Goal: Task Accomplishment & Management: Use online tool/utility

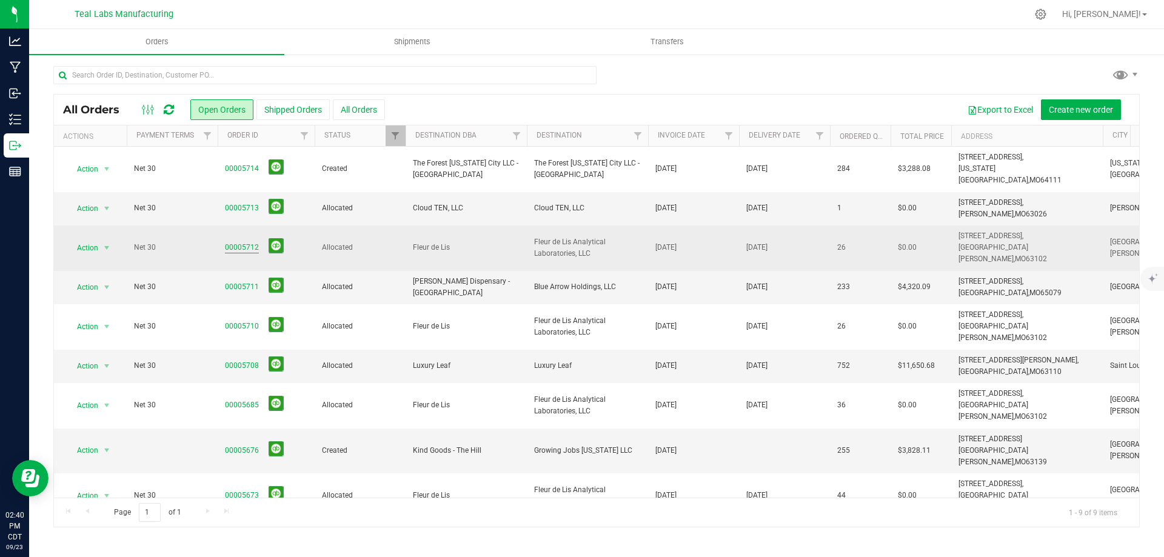
click at [240, 242] on link "00005712" at bounding box center [242, 248] width 34 height 12
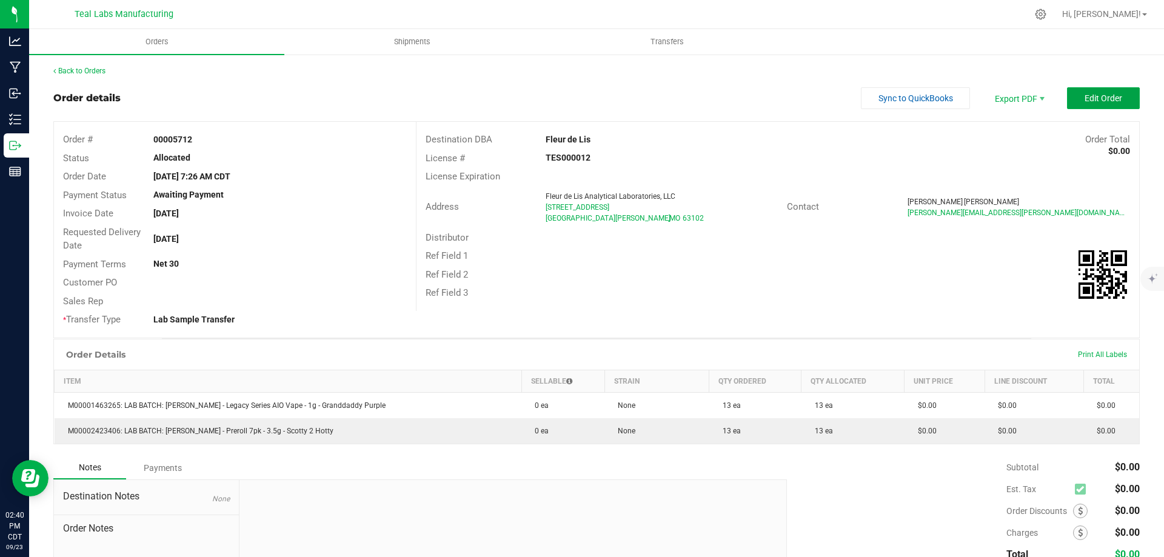
click at [1089, 104] on button "Edit Order" at bounding box center [1103, 98] width 73 height 22
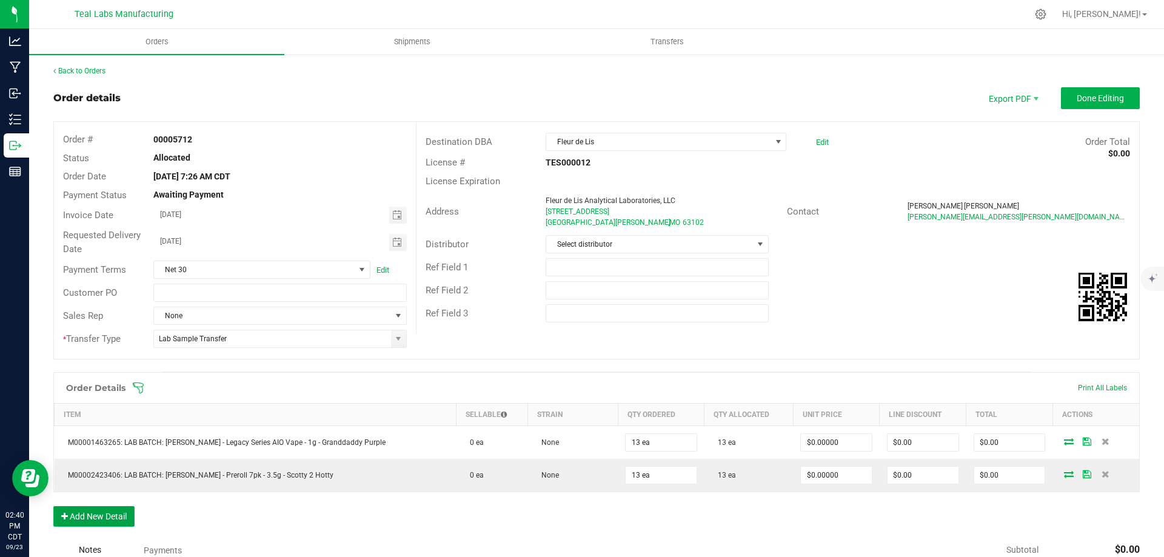
click at [109, 519] on button "Add New Detail" at bounding box center [93, 516] width 81 height 21
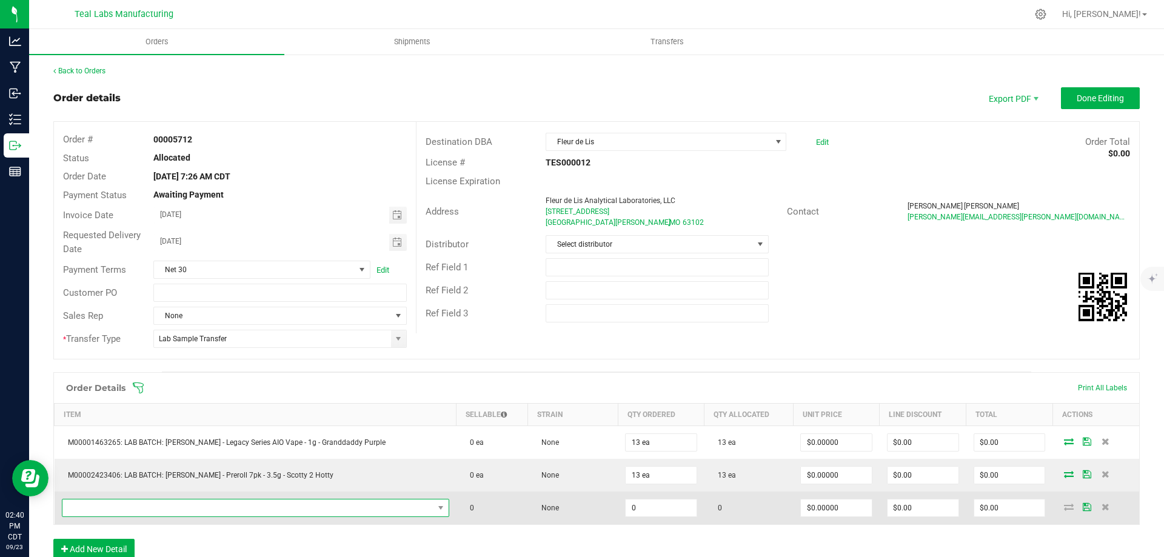
click at [144, 508] on span "NO DATA FOUND" at bounding box center [247, 508] width 371 height 17
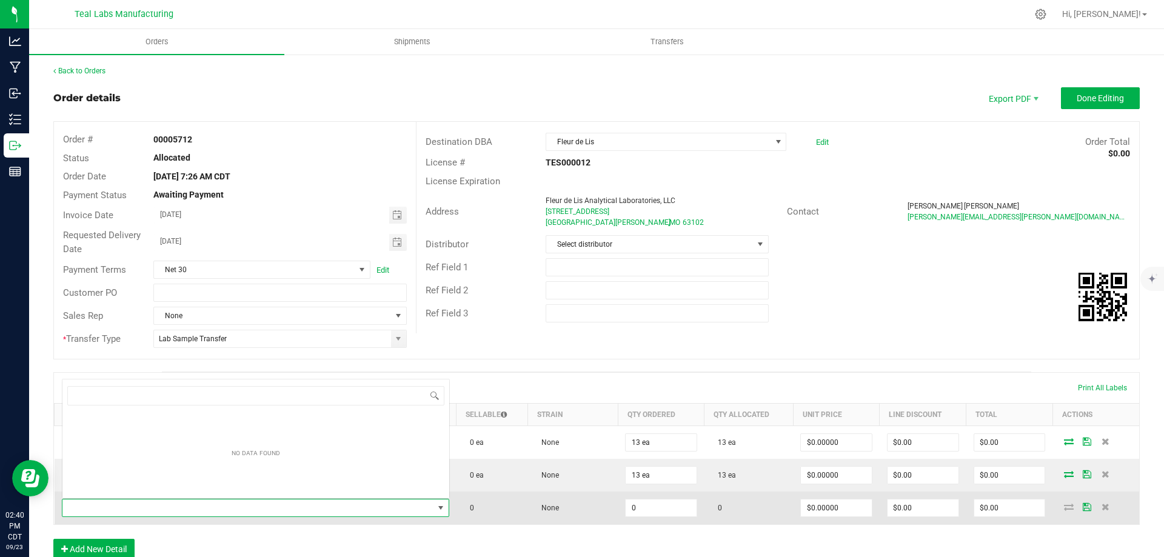
scroll to position [18, 352]
type input "M00001589616: [PERSON_NAME] - Preroll 7pk - 3.5g - Buff Cherry"
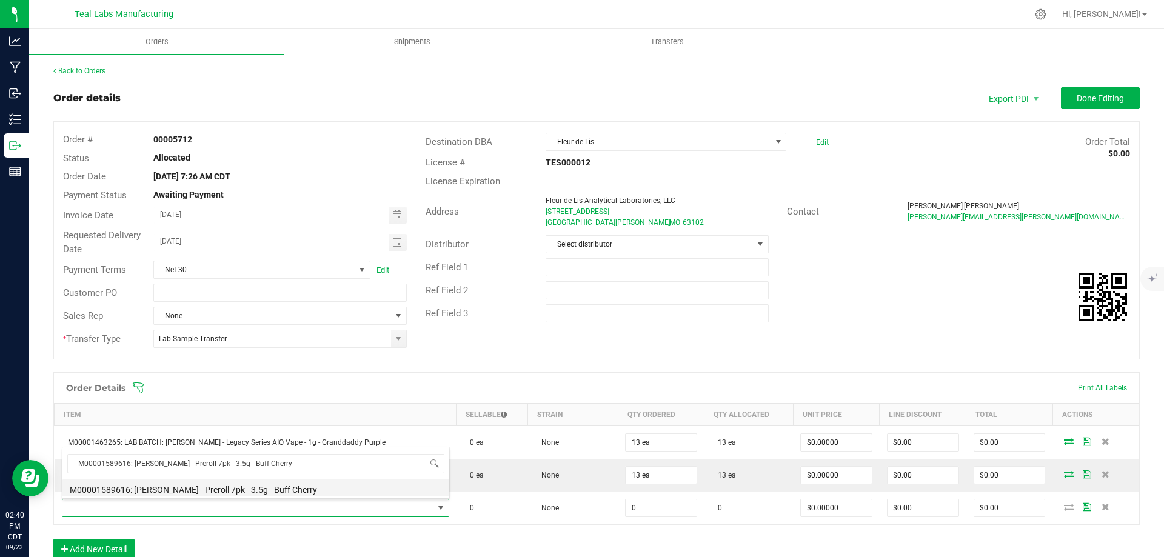
click at [271, 487] on li "M00001589616: [PERSON_NAME] - Preroll 7pk - 3.5g - Buff Cherry" at bounding box center [255, 488] width 387 height 17
type input "0 ea"
type input "$18.00000"
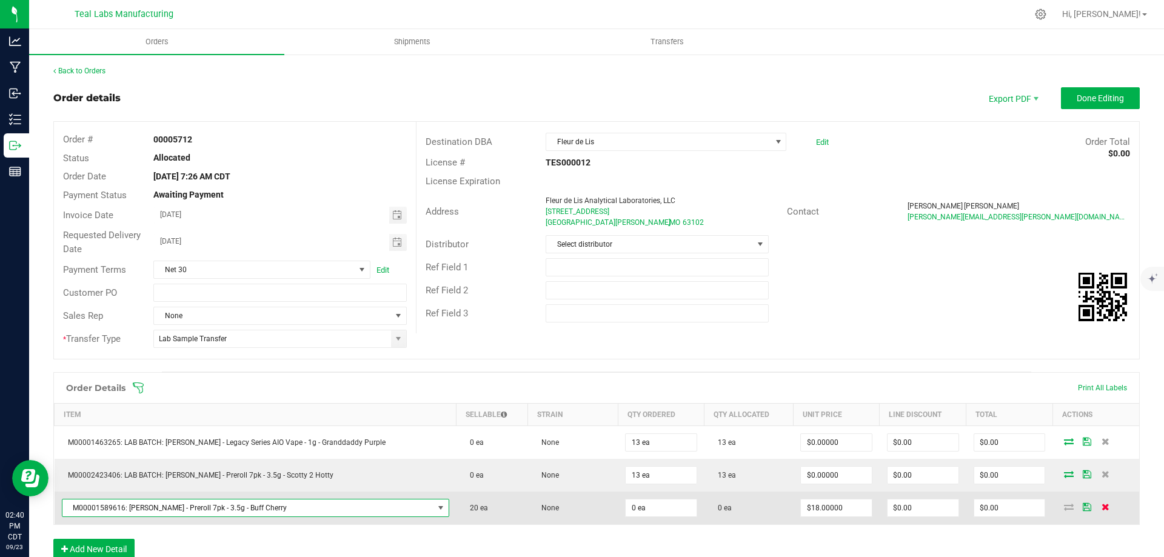
click at [1102, 507] on icon at bounding box center [1106, 506] width 8 height 7
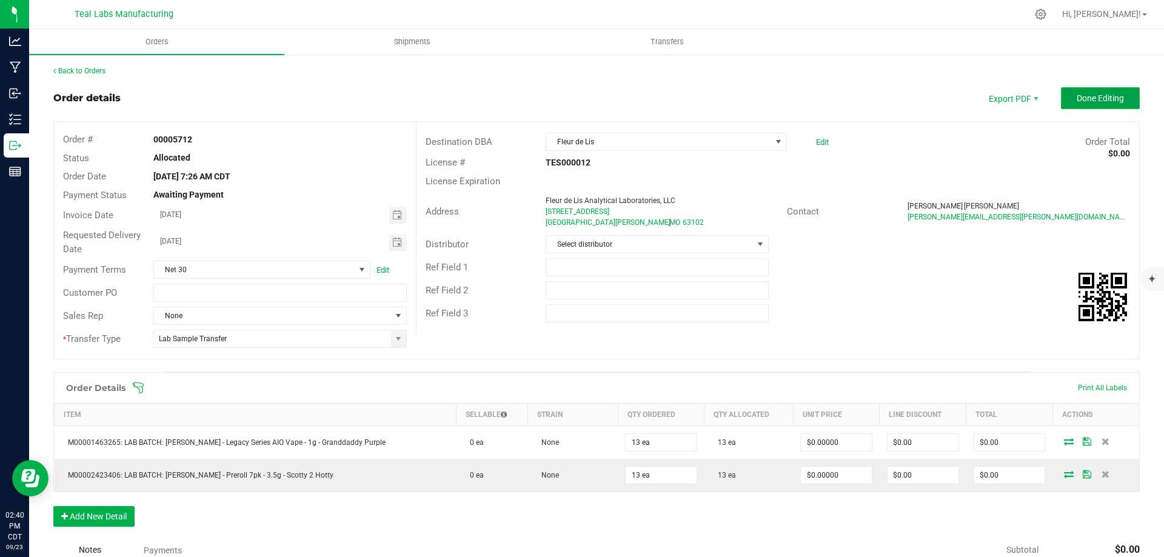
click at [1091, 105] on button "Done Editing" at bounding box center [1100, 98] width 79 height 22
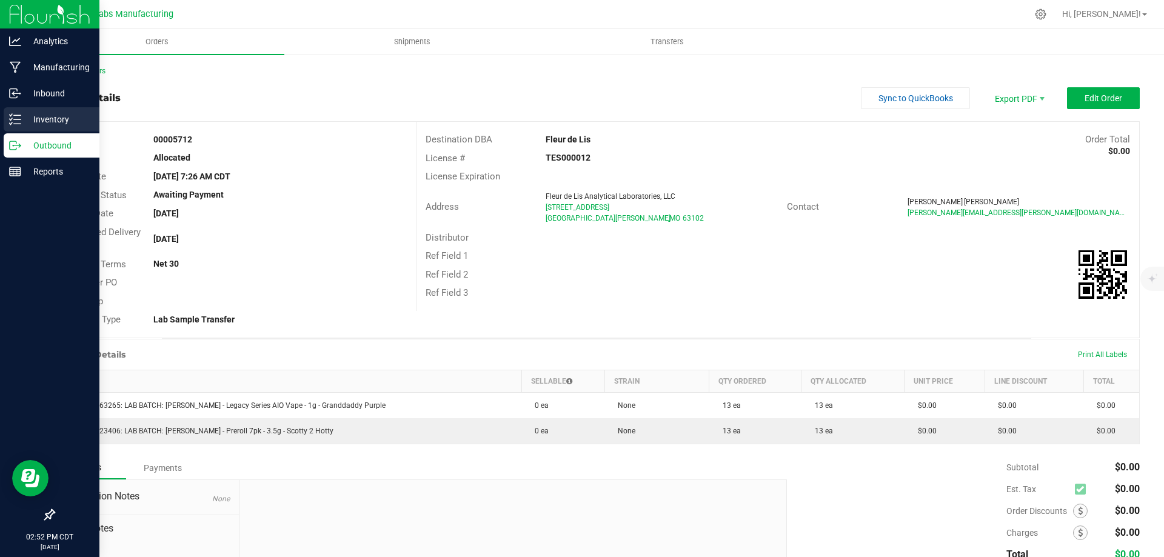
click at [6, 118] on div "Inventory" at bounding box center [52, 119] width 96 height 24
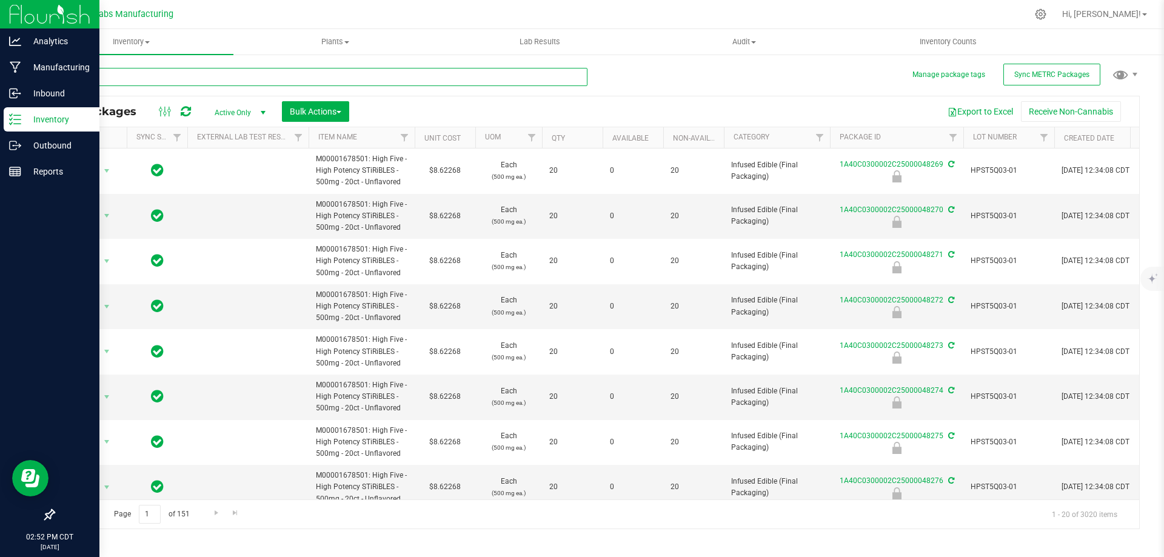
click at [208, 78] on input "text" at bounding box center [320, 77] width 534 height 18
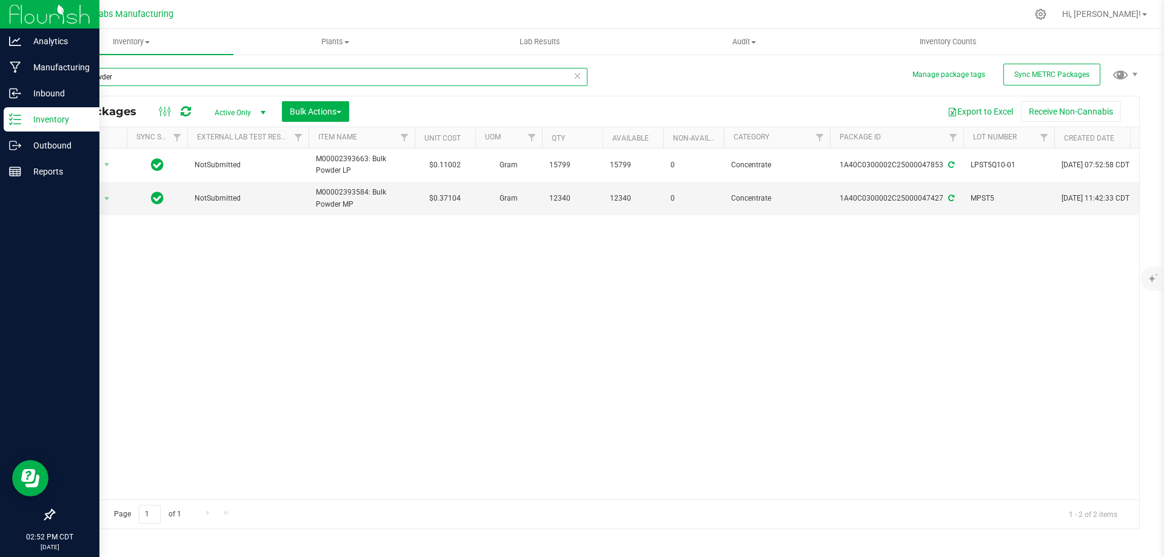
click at [208, 78] on input "bulk powder" at bounding box center [320, 77] width 534 height 18
type input "thc 4"
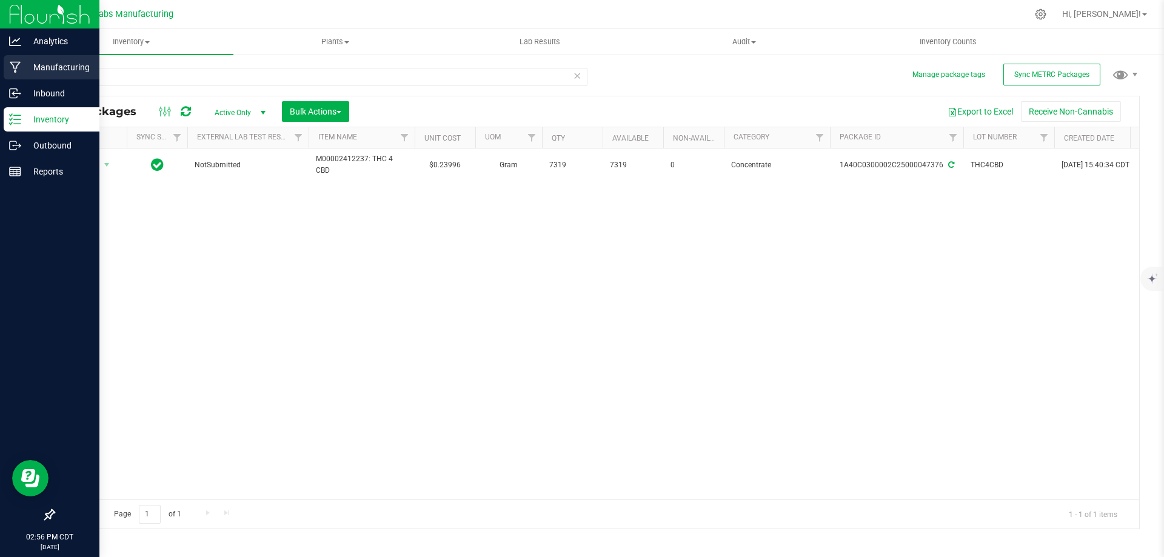
click at [42, 70] on p "Manufacturing" at bounding box center [57, 67] width 73 height 15
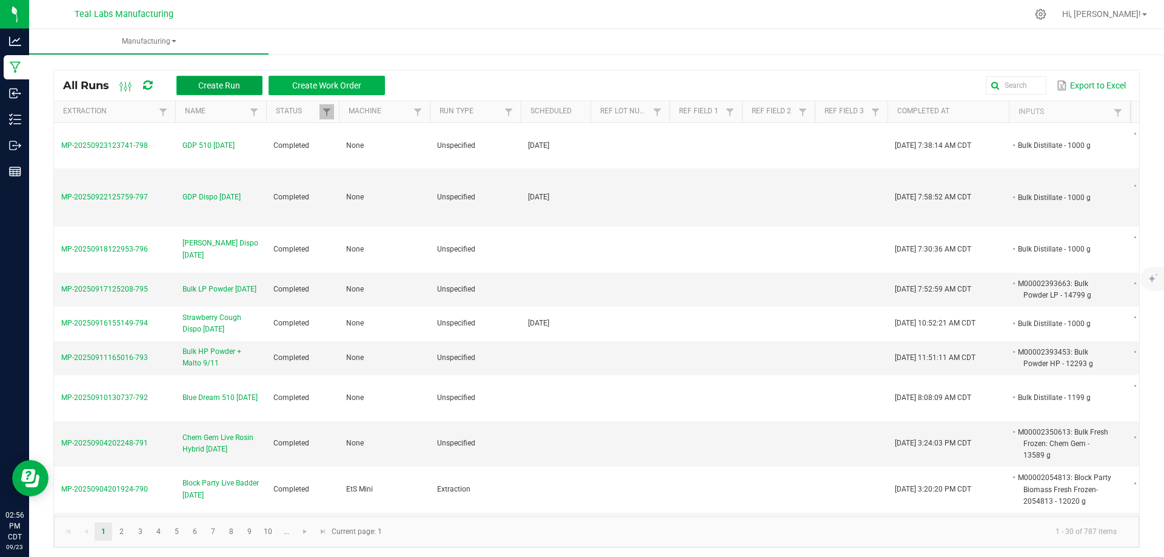
click at [235, 84] on span "Create Run" at bounding box center [219, 86] width 42 height 10
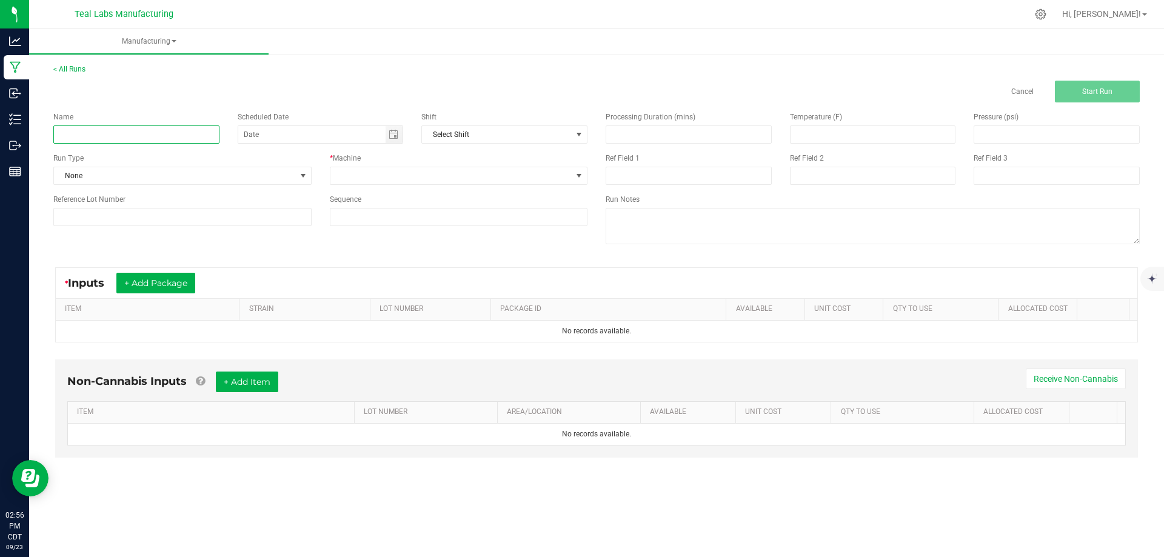
click at [148, 132] on input at bounding box center [136, 135] width 166 height 18
type input "THC 4 CBD + Malto [DATE]"
click at [208, 173] on span "None" at bounding box center [175, 175] width 242 height 17
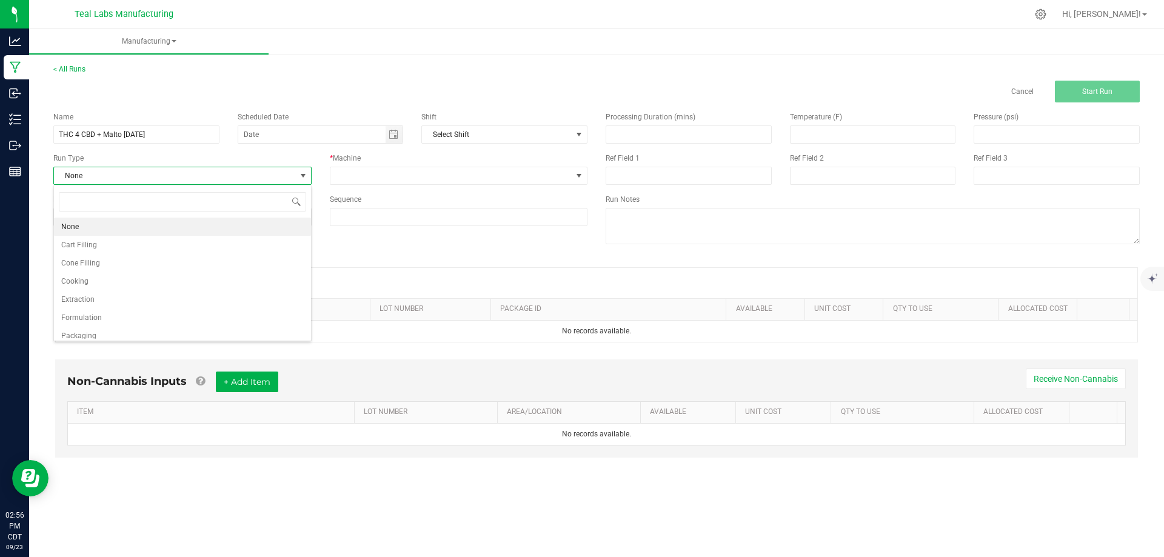
scroll to position [18, 258]
click at [156, 182] on span "None" at bounding box center [175, 175] width 242 height 17
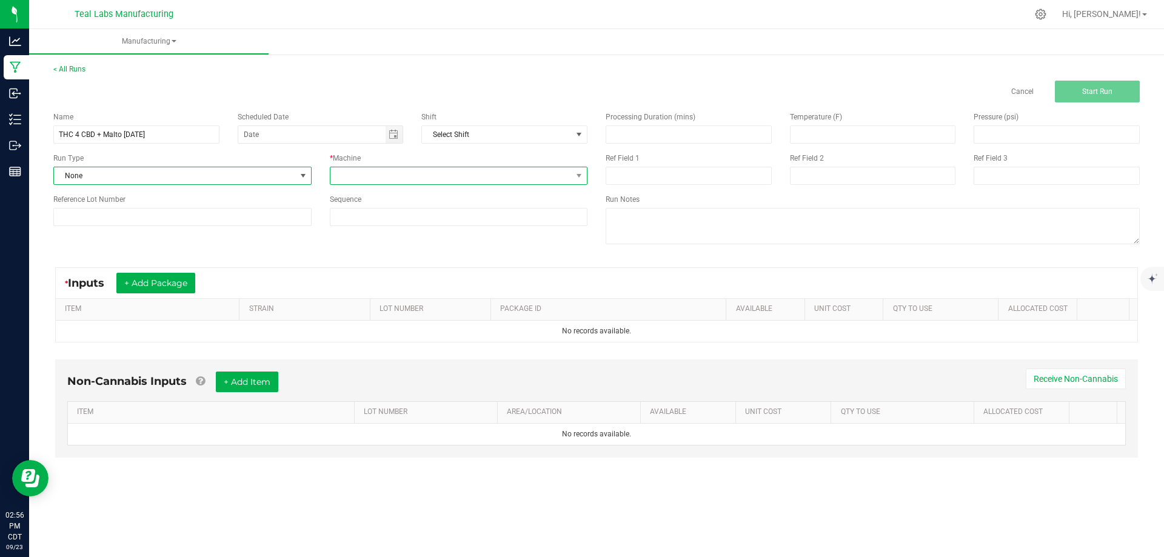
click at [383, 173] on span at bounding box center [452, 175] width 242 height 17
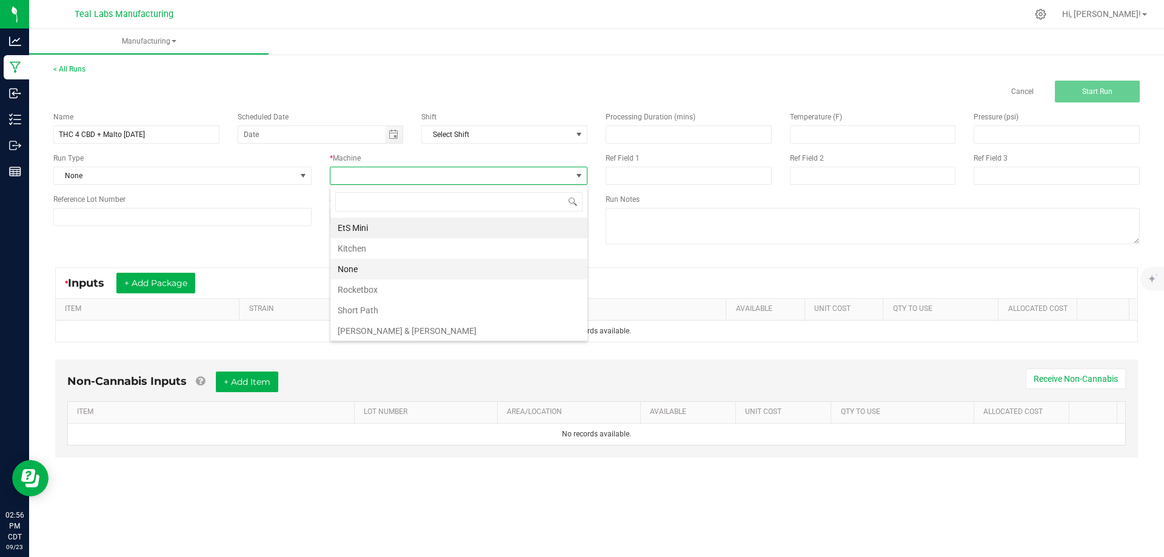
click at [360, 274] on li "None" at bounding box center [459, 269] width 257 height 21
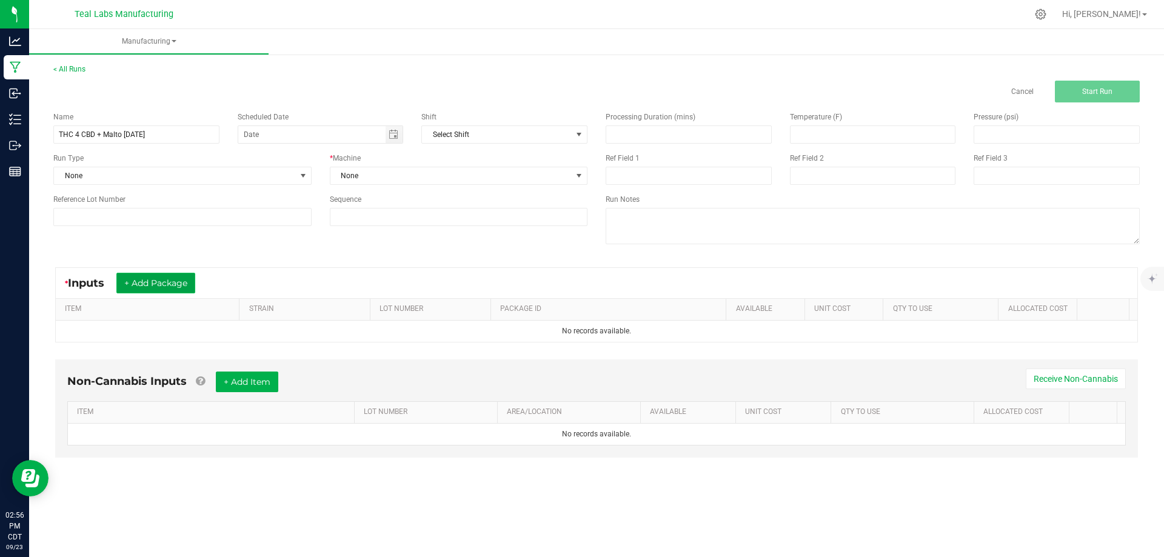
click at [169, 281] on button "+ Add Package" at bounding box center [155, 283] width 79 height 21
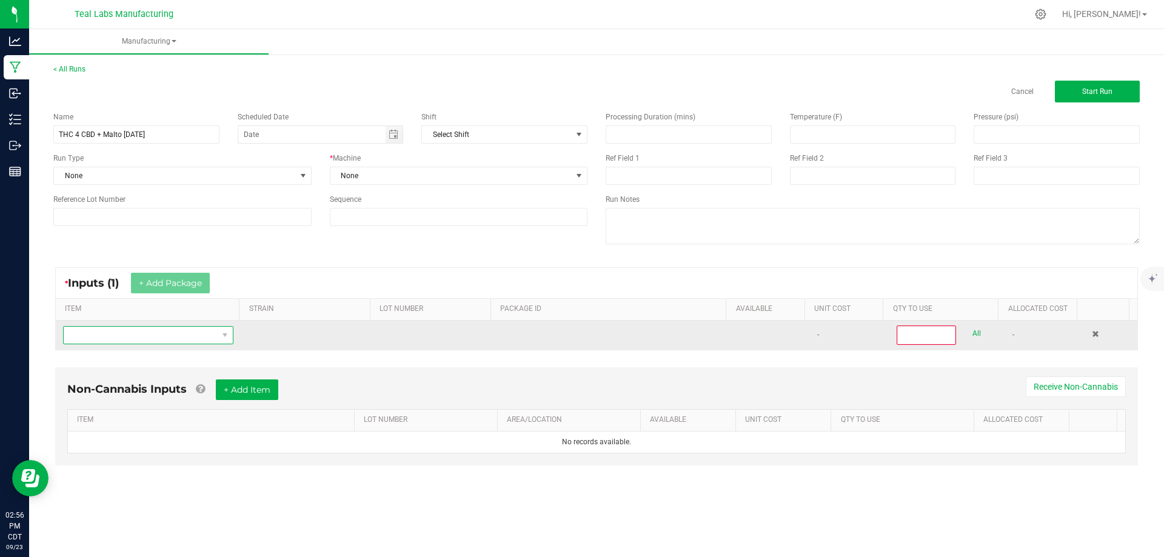
click at [173, 335] on span "NO DATA FOUND" at bounding box center [141, 335] width 154 height 17
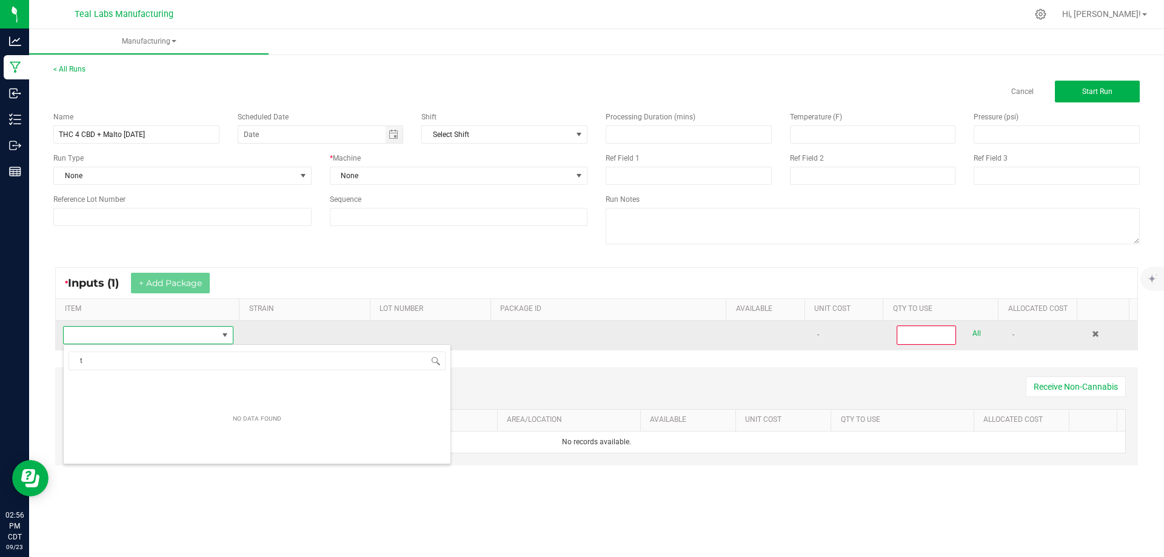
scroll to position [18, 167]
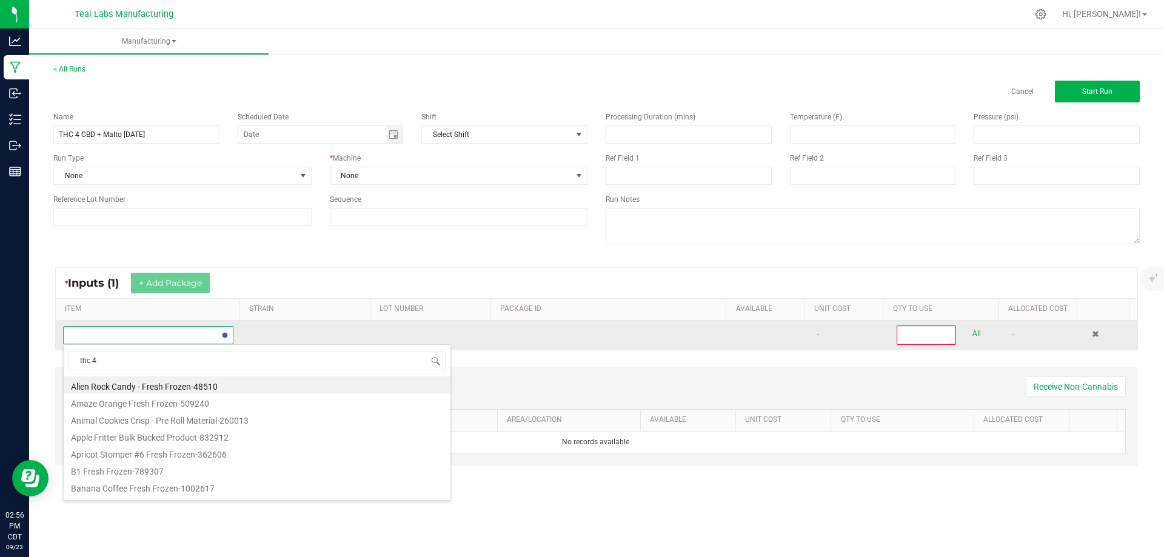
type input "thc 4 c"
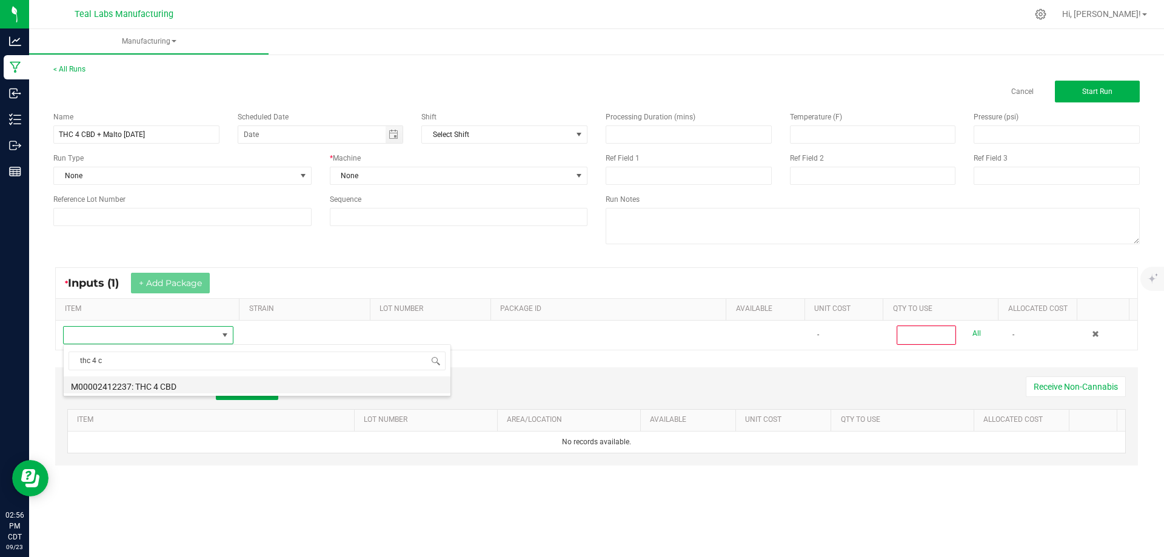
click at [173, 379] on li "M00002412237: THC 4 CBD" at bounding box center [257, 385] width 387 height 17
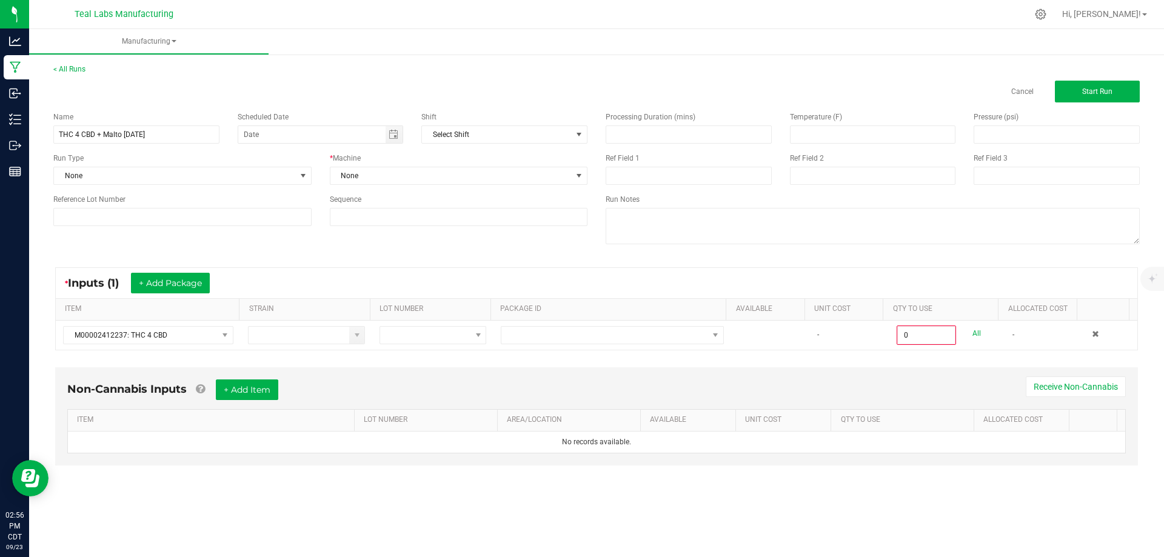
click at [560, 366] on div "Non-Cannabis Inputs + Add Item Receive Non-Cannabis ITEM LOT NUMBER AREA/LOCATI…" at bounding box center [596, 424] width 1105 height 127
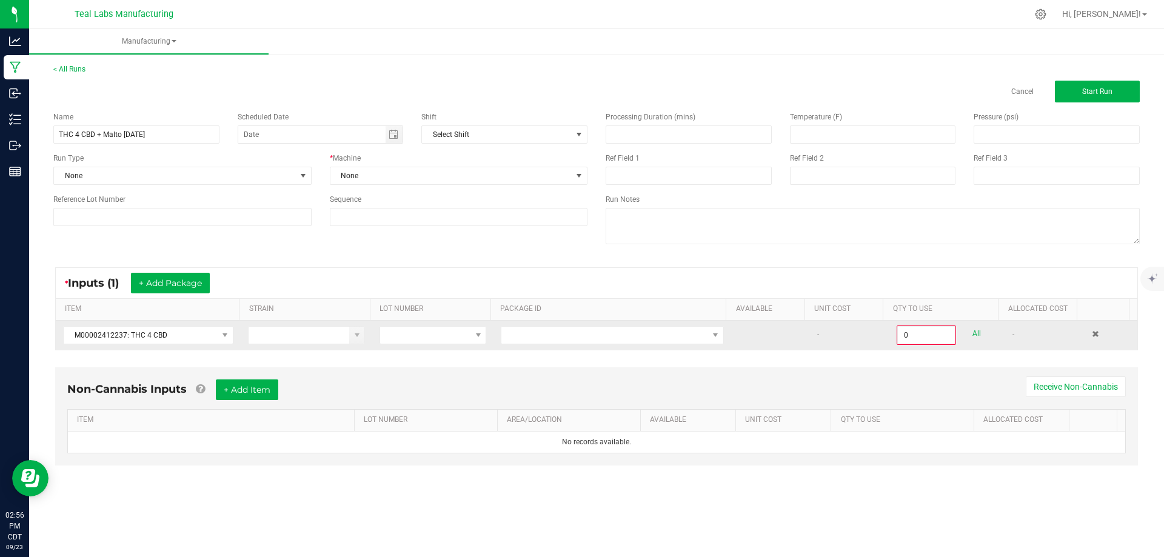
click at [613, 347] on td at bounding box center [613, 335] width 238 height 29
click at [630, 337] on span at bounding box center [605, 335] width 207 height 17
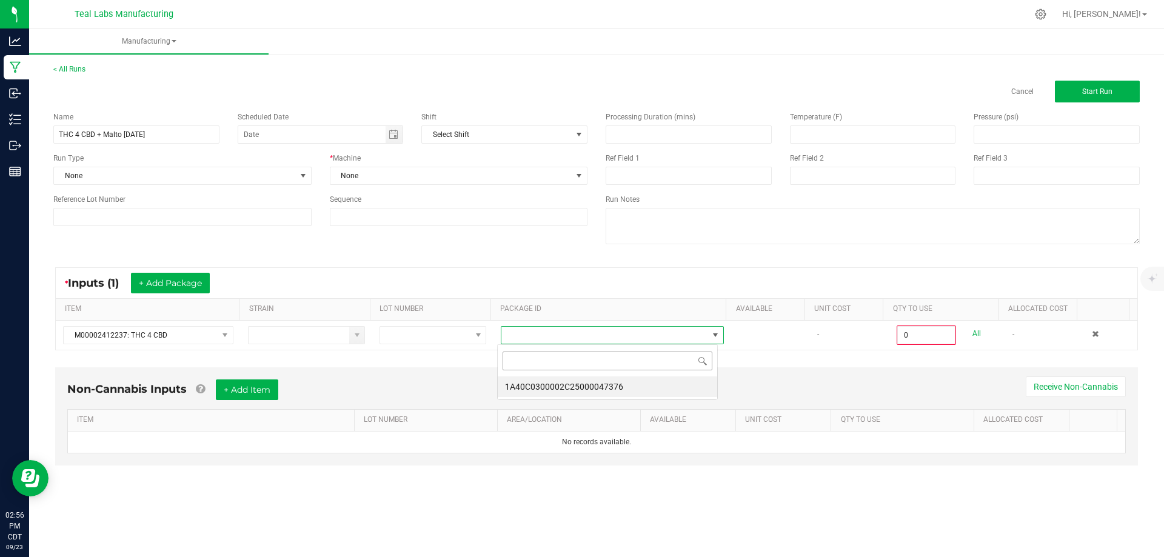
scroll to position [18, 221]
click at [632, 383] on li "1A40C0300002C25000047376" at bounding box center [608, 387] width 220 height 21
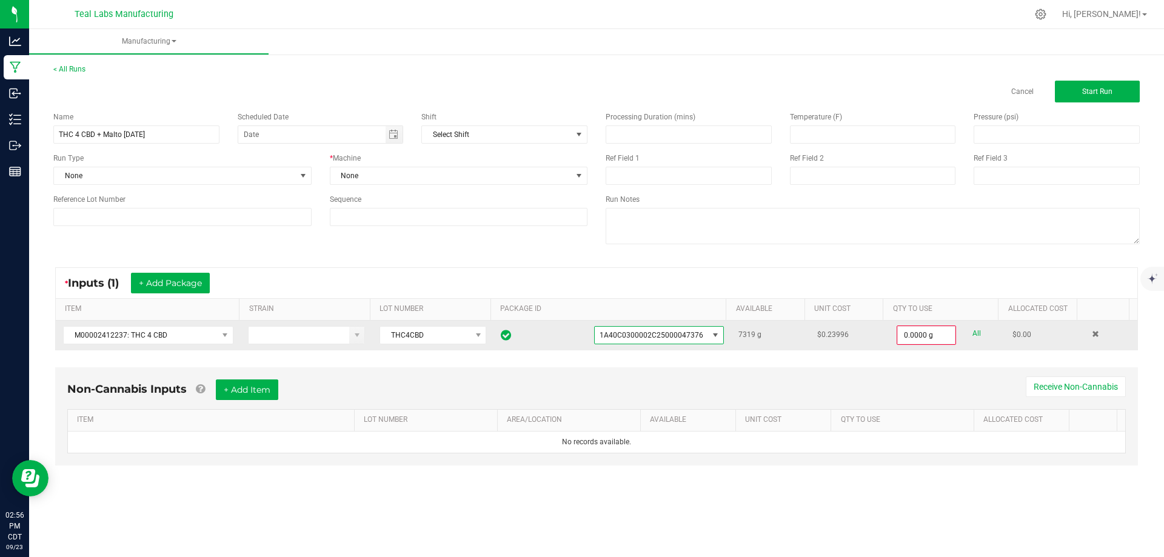
click at [973, 331] on link "All" at bounding box center [977, 334] width 8 height 16
type input "7319.0000 g"
drag, startPoint x: 634, startPoint y: 369, endPoint x: 483, endPoint y: 381, distance: 151.5
click at [631, 369] on div "Non-Cannabis Inputs + Add Item Receive Non-Cannabis ITEM LOT NUMBER AREA/LOCATI…" at bounding box center [596, 415] width 1083 height 98
click at [261, 388] on button "+ Add Item" at bounding box center [247, 388] width 62 height 21
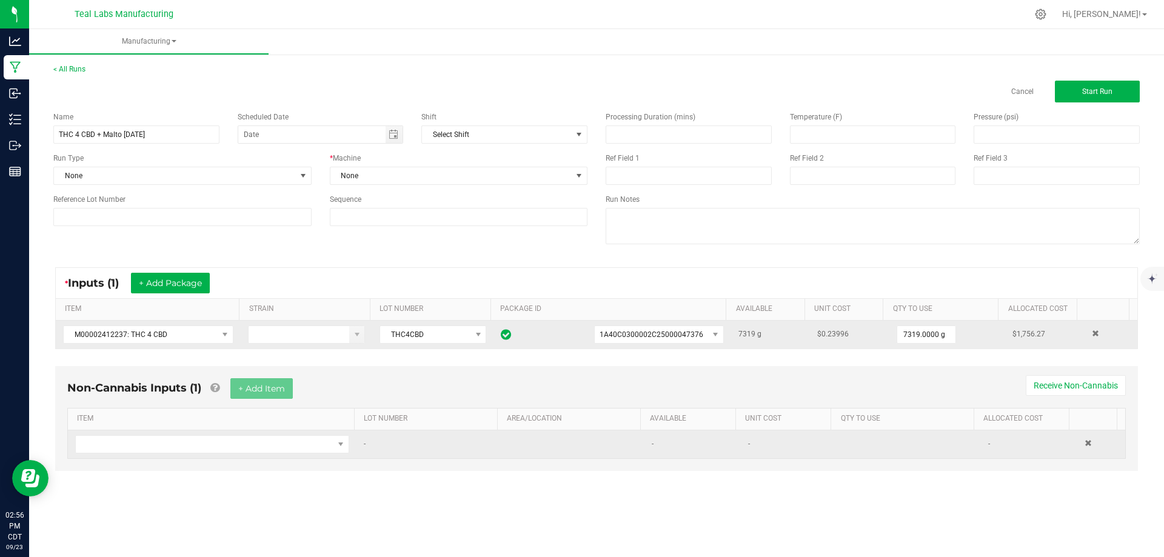
click at [175, 455] on td at bounding box center [212, 445] width 289 height 28
click at [173, 448] on span "NO DATA FOUND" at bounding box center [205, 444] width 258 height 17
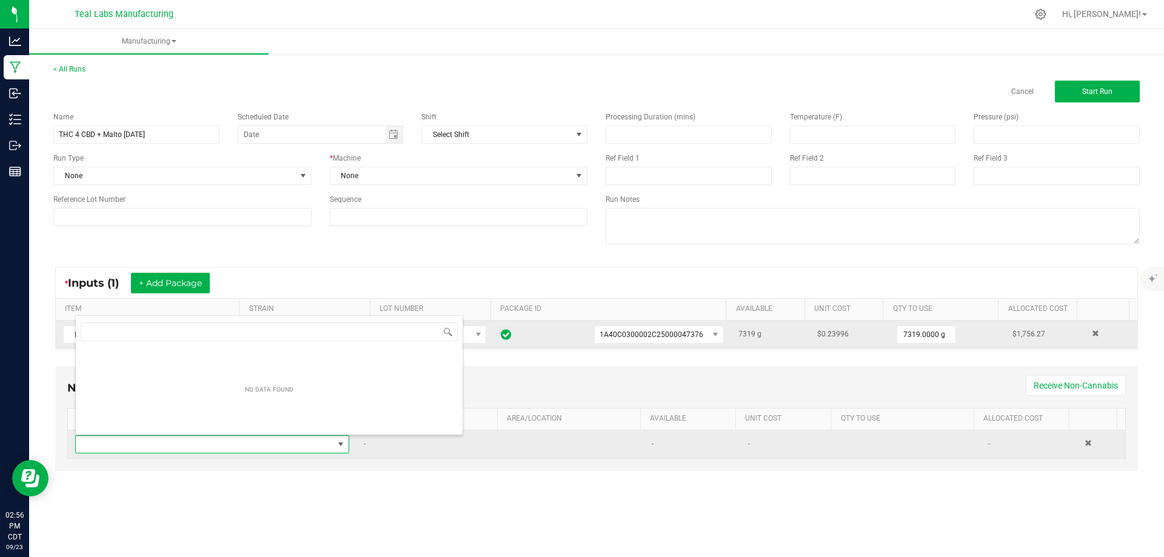
scroll to position [18, 269]
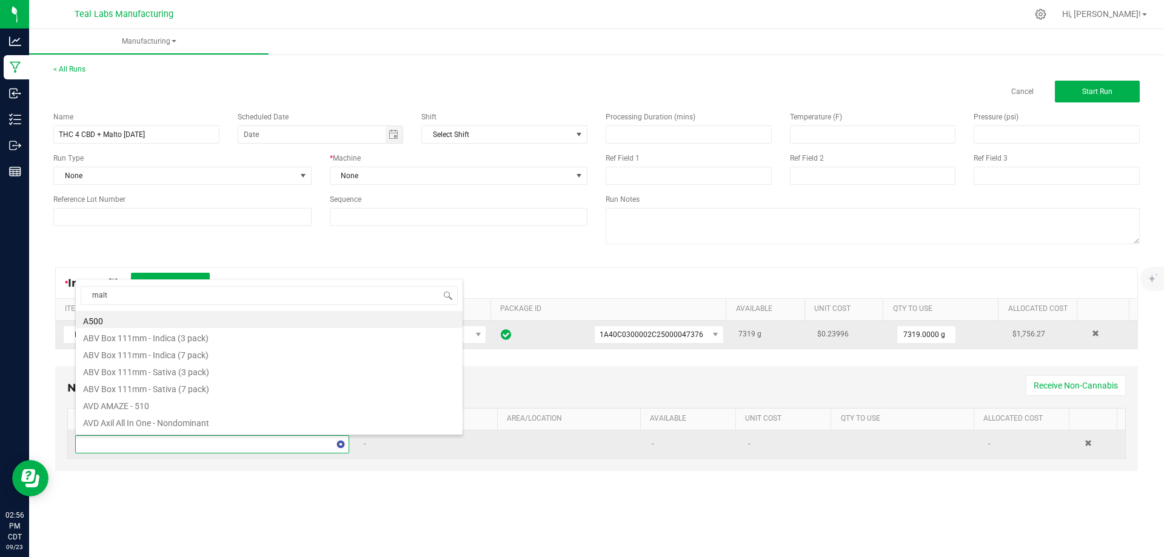
type input "malto"
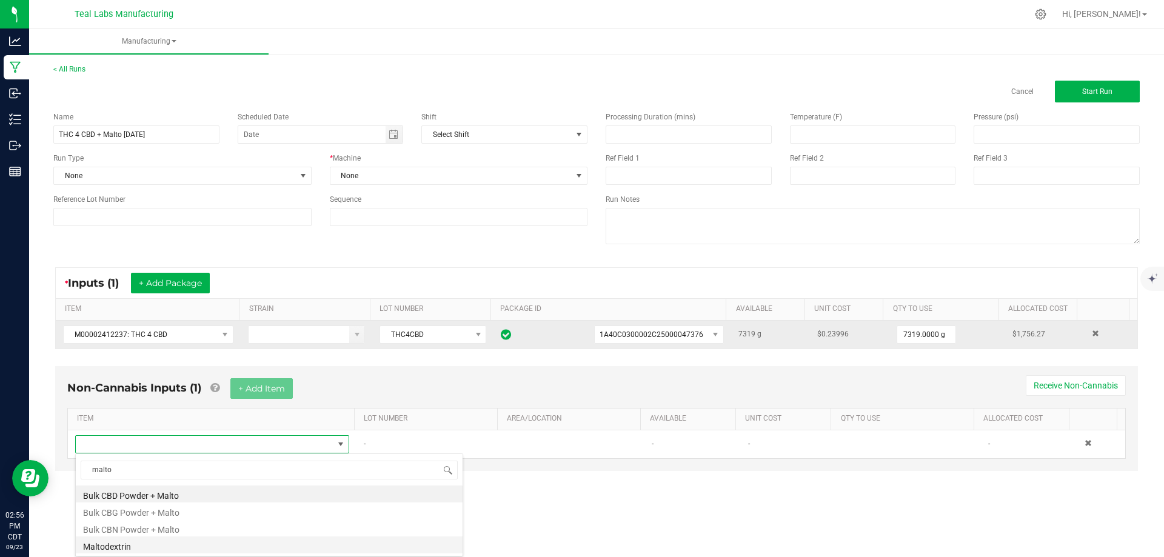
click at [116, 545] on li "Maltodextrin" at bounding box center [269, 545] width 387 height 17
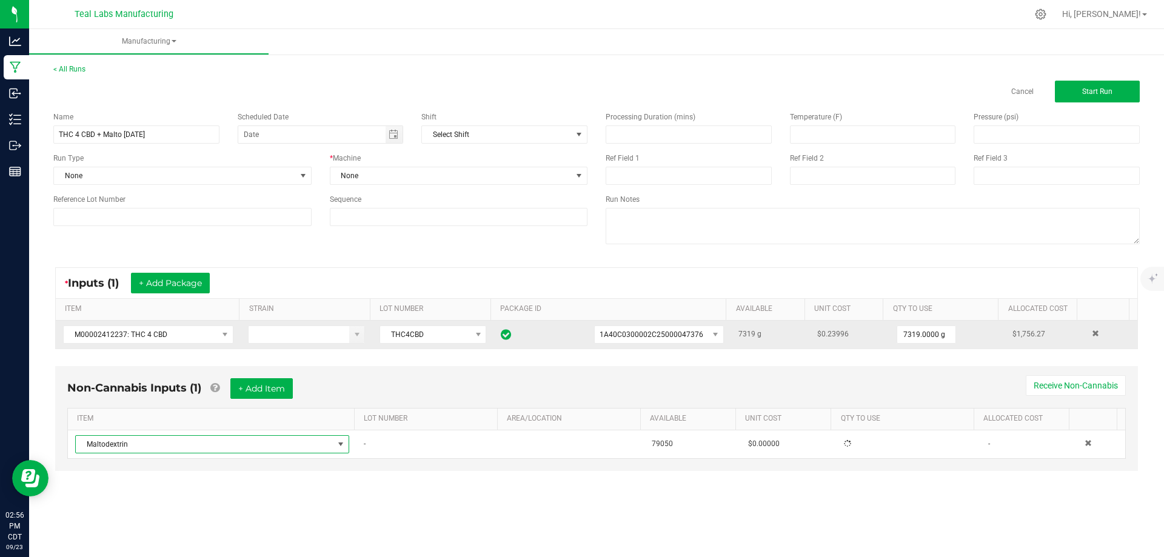
click at [330, 494] on div "< All Runs Cancel Start Run Name THC 4 CBD + Malto [DATE] Scheduled Date Shift …" at bounding box center [596, 279] width 1135 height 455
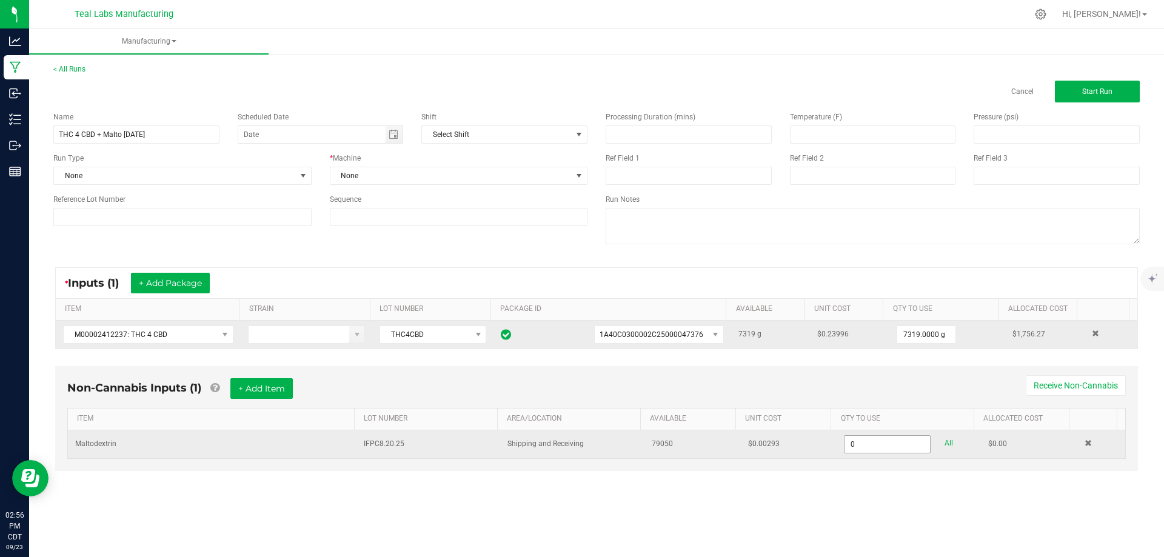
click at [869, 445] on input "0" at bounding box center [887, 444] width 85 height 17
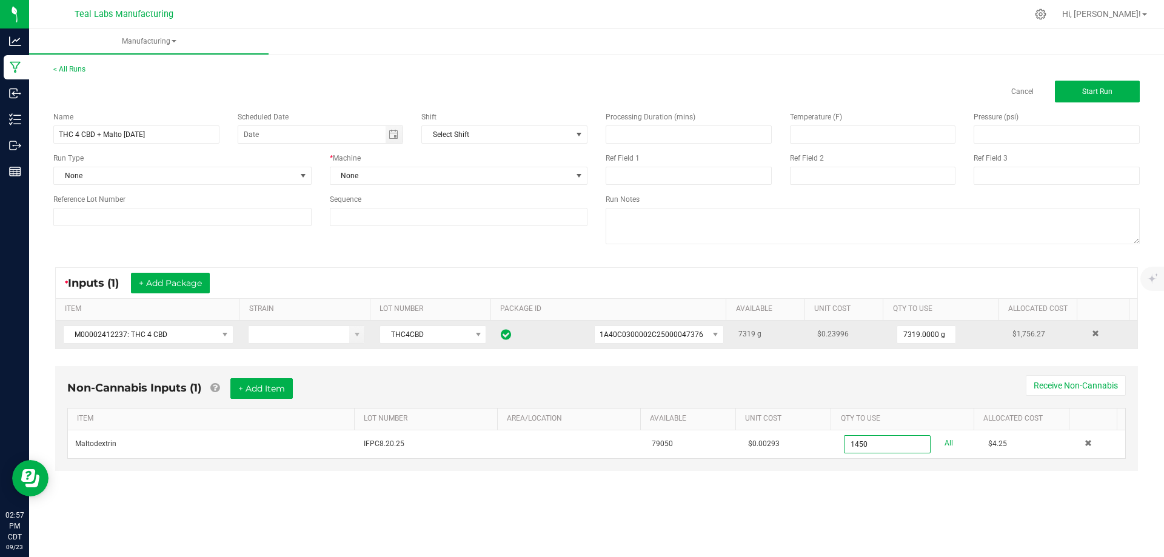
type input "1450.0000 g"
click at [839, 508] on div "Manufacturing < All Runs Cancel Start Run Name THC 4 CBD + Malto [DATE] Schedul…" at bounding box center [596, 293] width 1135 height 528
click at [1098, 90] on span "Start Run" at bounding box center [1098, 91] width 30 height 8
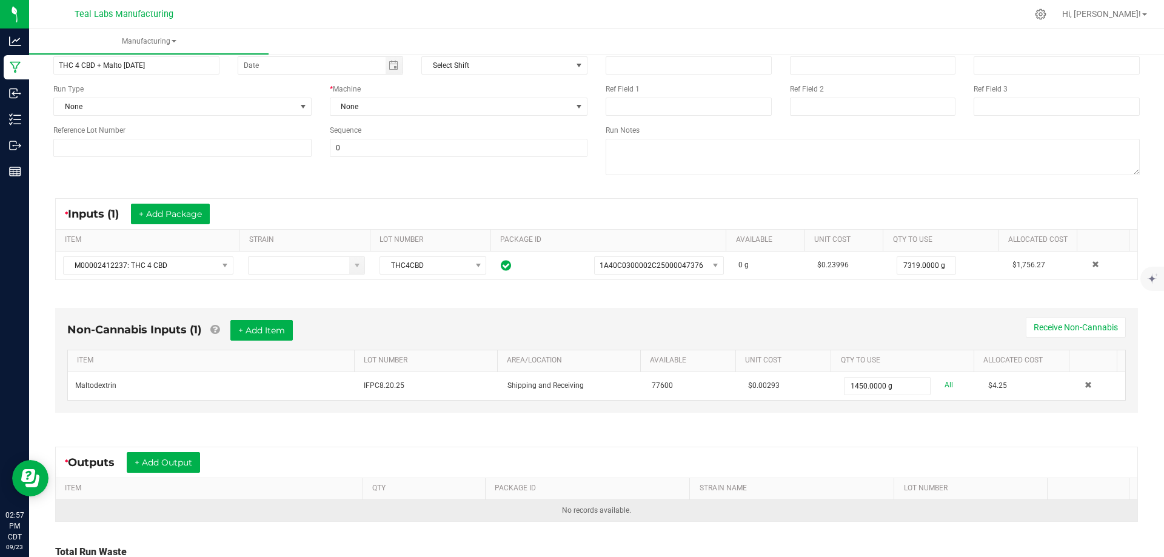
scroll to position [197, 0]
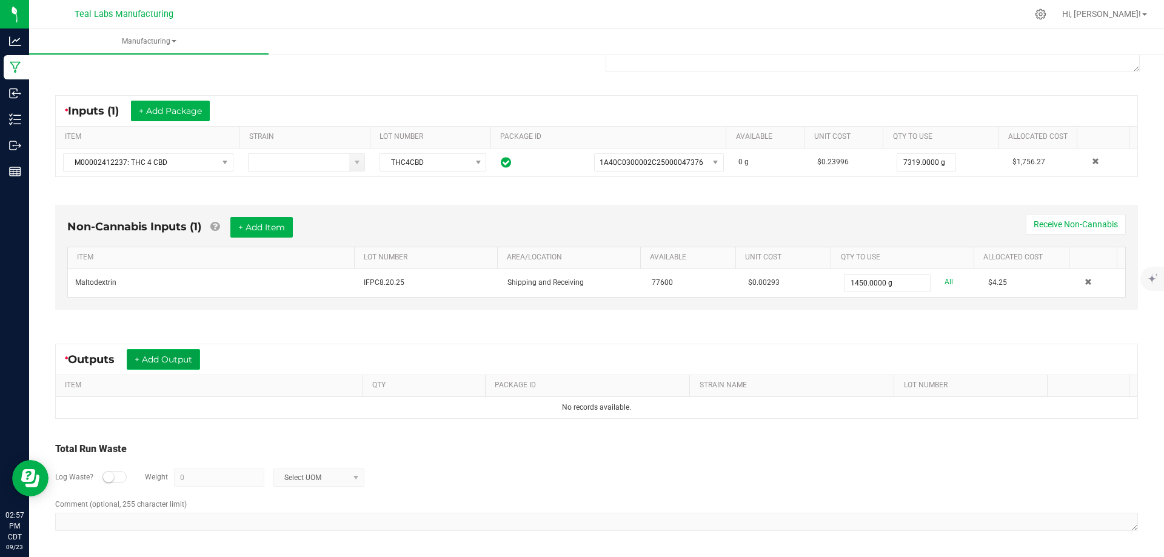
click at [171, 360] on button "+ Add Output" at bounding box center [163, 359] width 73 height 21
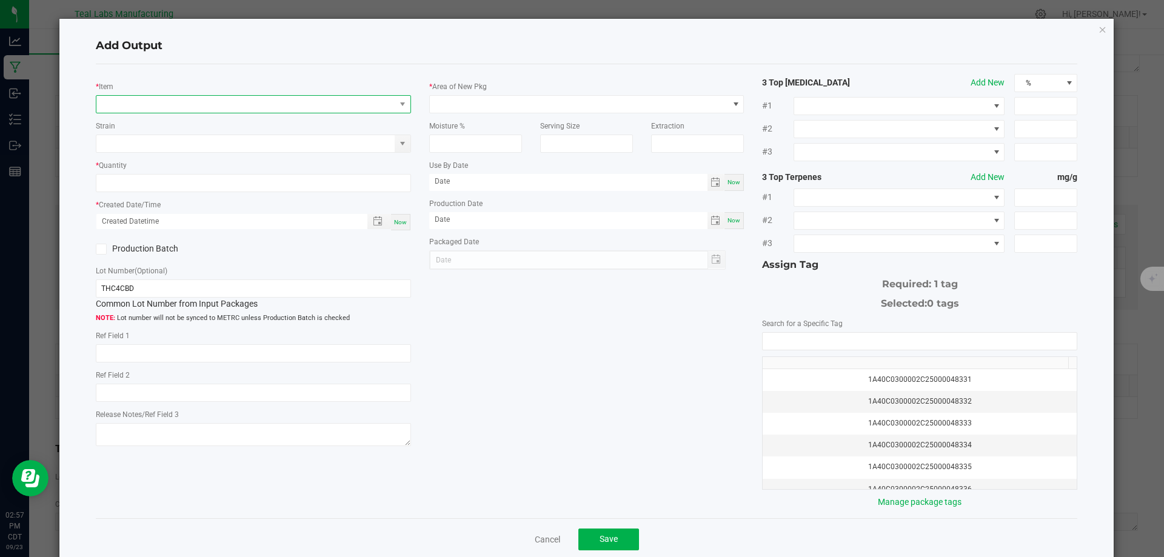
click at [156, 101] on span "NO DATA FOUND" at bounding box center [245, 104] width 299 height 17
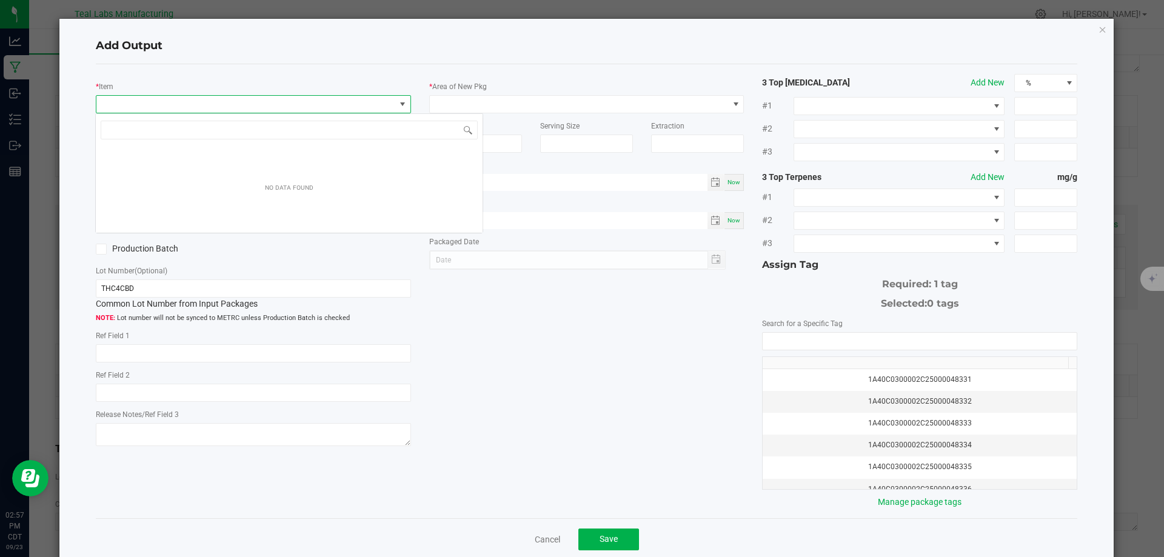
scroll to position [18, 313]
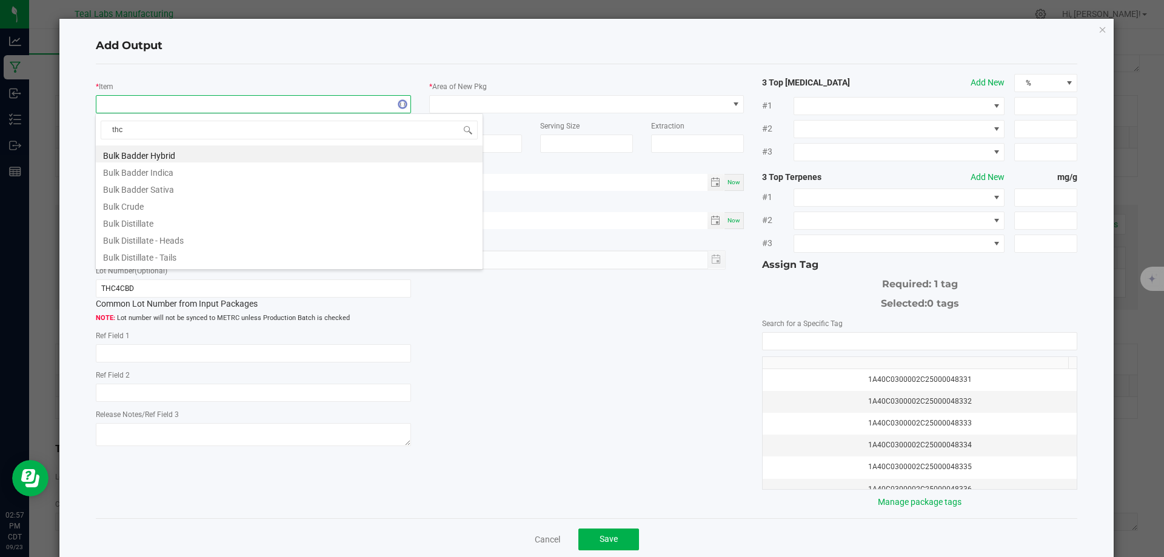
type input "thc 4"
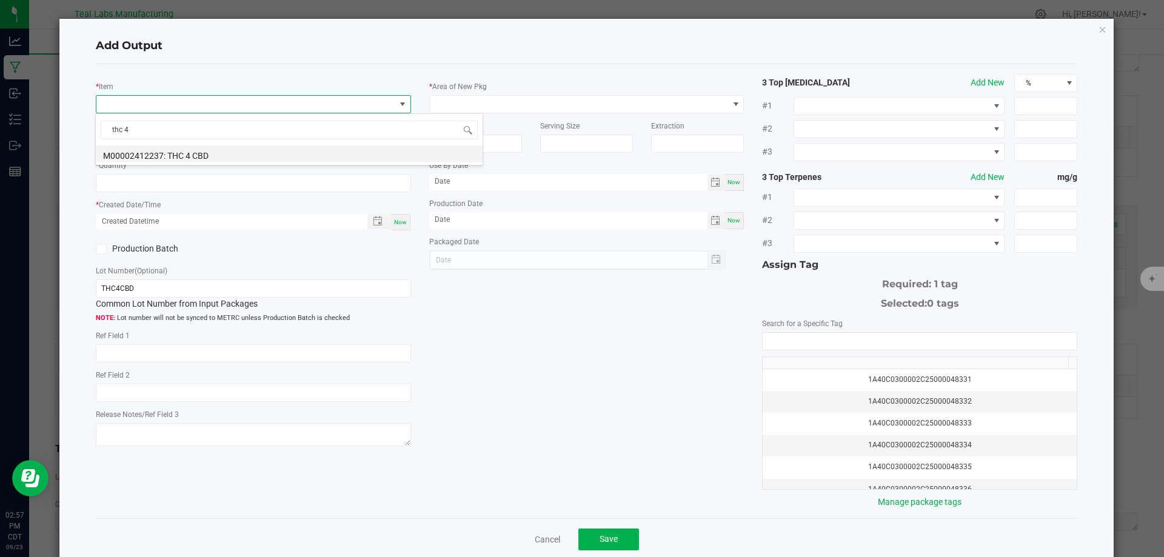
click at [161, 153] on li "M00002412237: THC 4 CBD" at bounding box center [289, 154] width 387 height 17
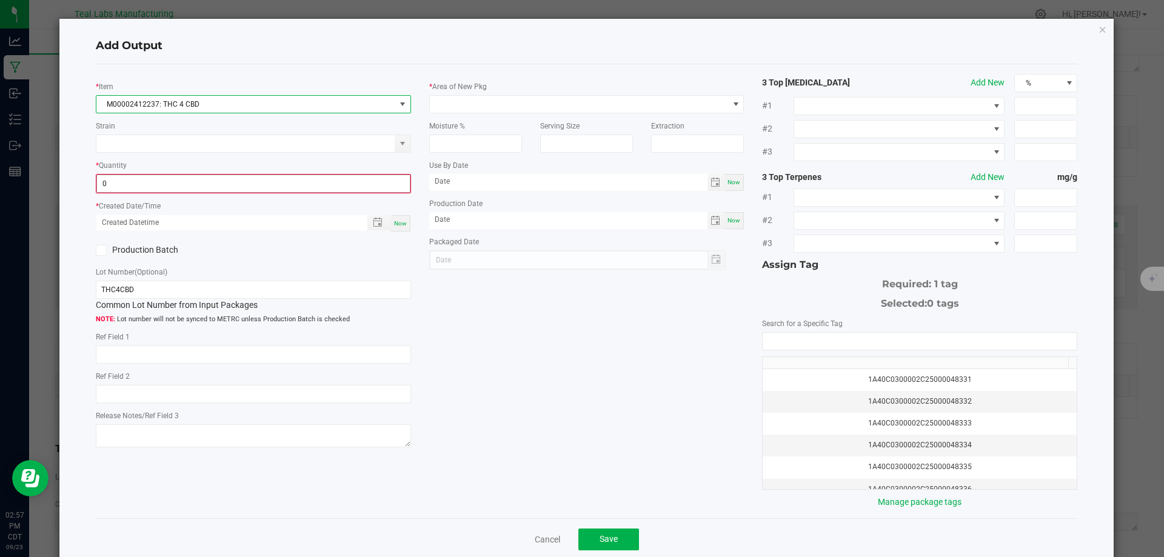
click at [249, 183] on input "0" at bounding box center [253, 183] width 313 height 17
type input "8769.0000 g"
click at [400, 221] on span "Now" at bounding box center [400, 222] width 13 height 7
type input "[DATE] 2:57 PM"
type input "[DATE]"
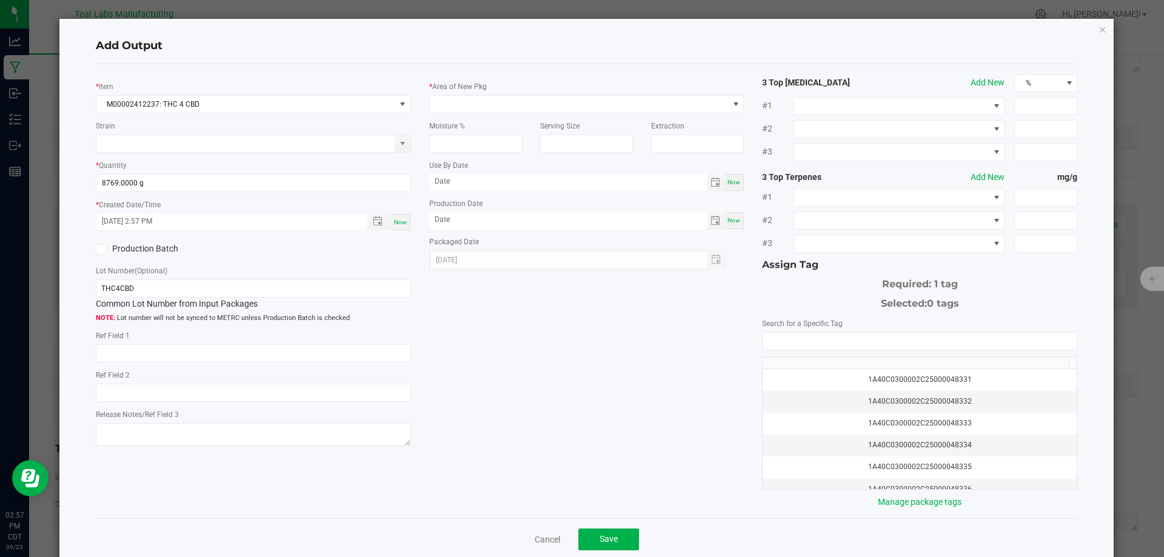
click at [143, 245] on label "Production Batch" at bounding box center [170, 249] width 149 height 13
click at [0, 0] on input "Production Batch" at bounding box center [0, 0] width 0 height 0
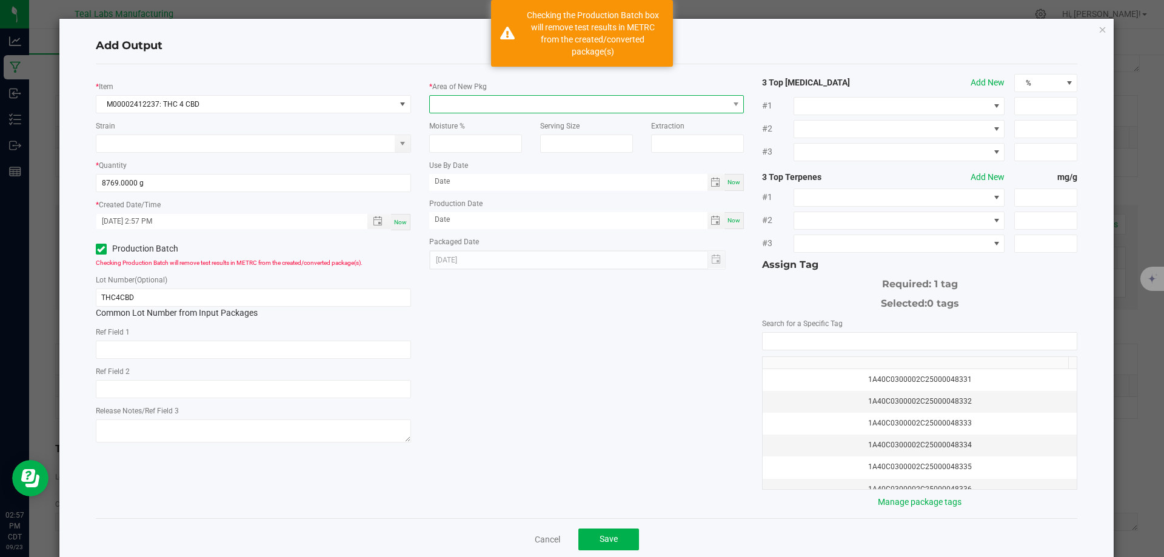
click at [687, 98] on span at bounding box center [579, 104] width 299 height 17
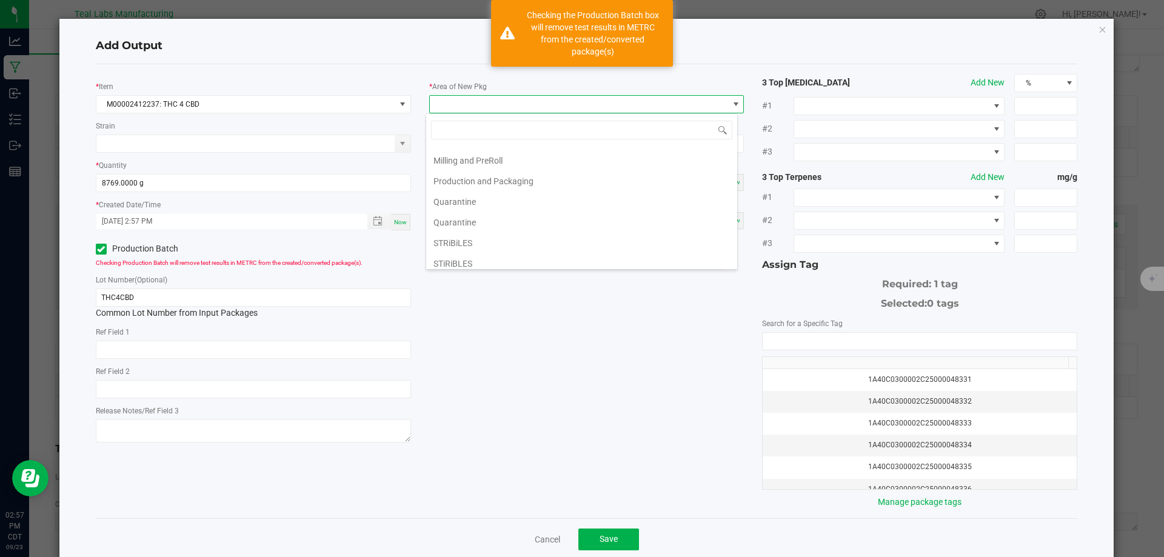
scroll to position [121, 0]
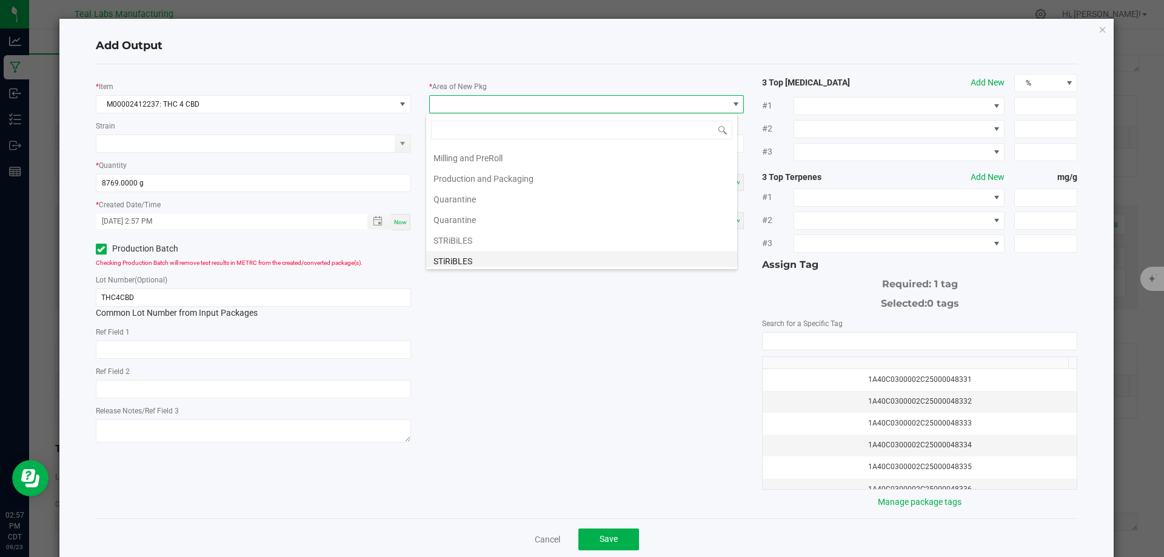
click at [459, 259] on li "STiRiBLES" at bounding box center [581, 261] width 311 height 21
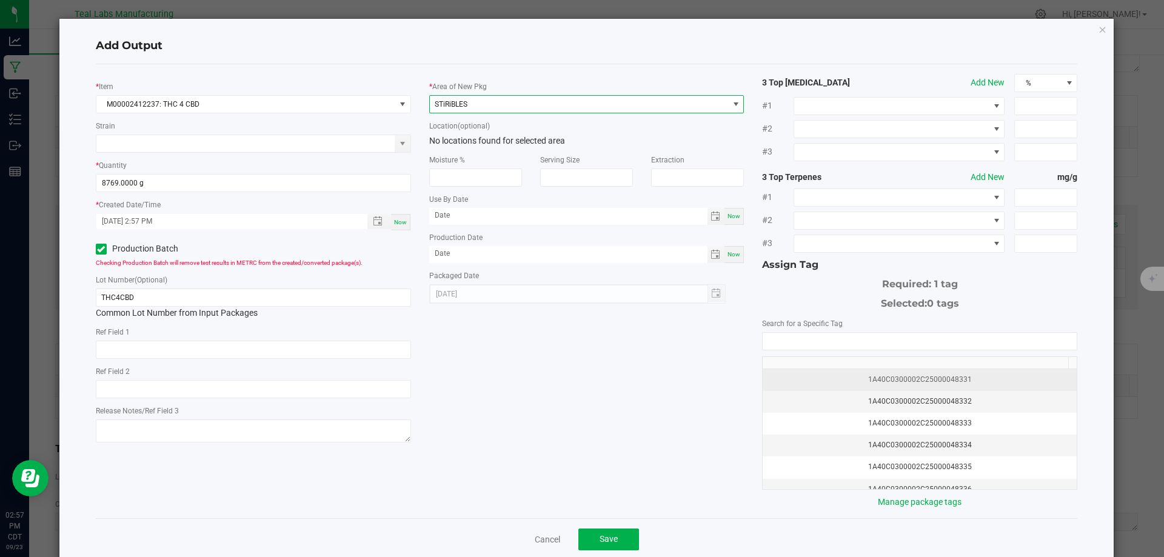
click at [894, 388] on td "1A40C0300002C25000048331" at bounding box center [920, 380] width 314 height 22
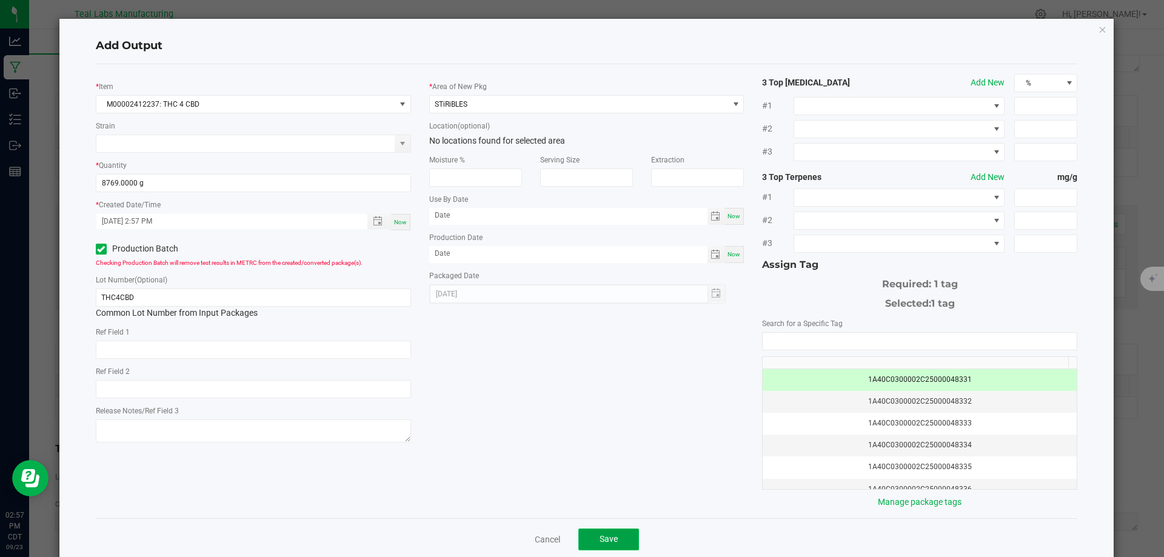
click at [627, 542] on button "Save" at bounding box center [609, 540] width 61 height 22
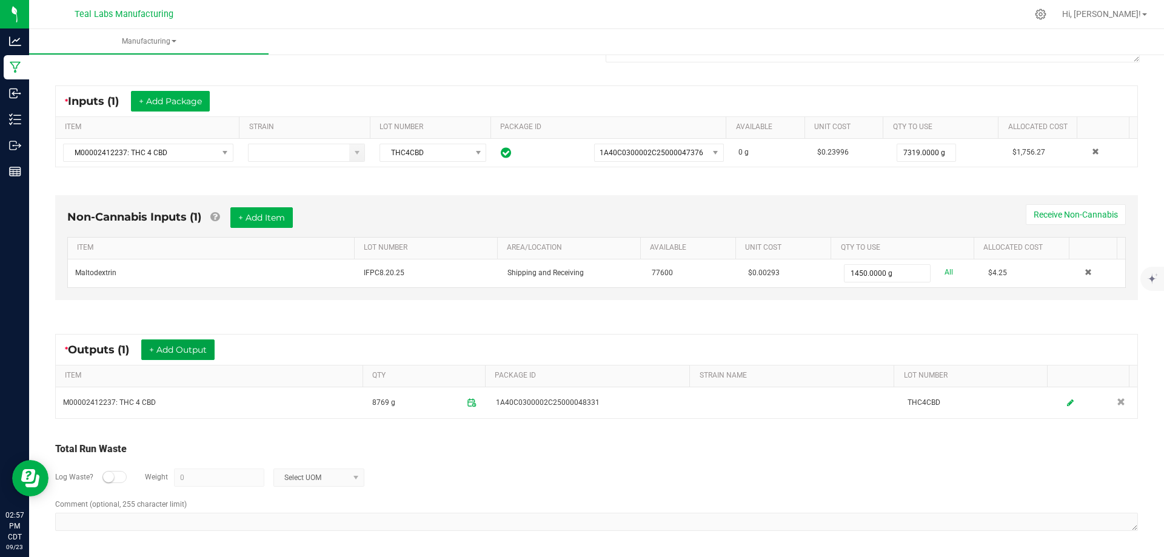
scroll to position [0, 0]
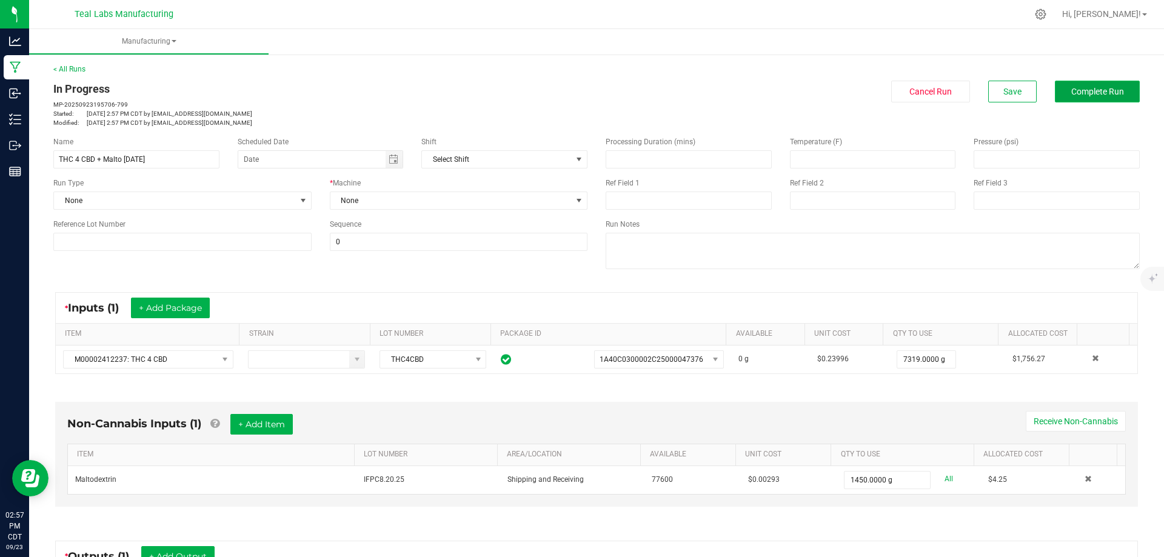
click at [1098, 89] on span "Complete Run" at bounding box center [1098, 92] width 53 height 10
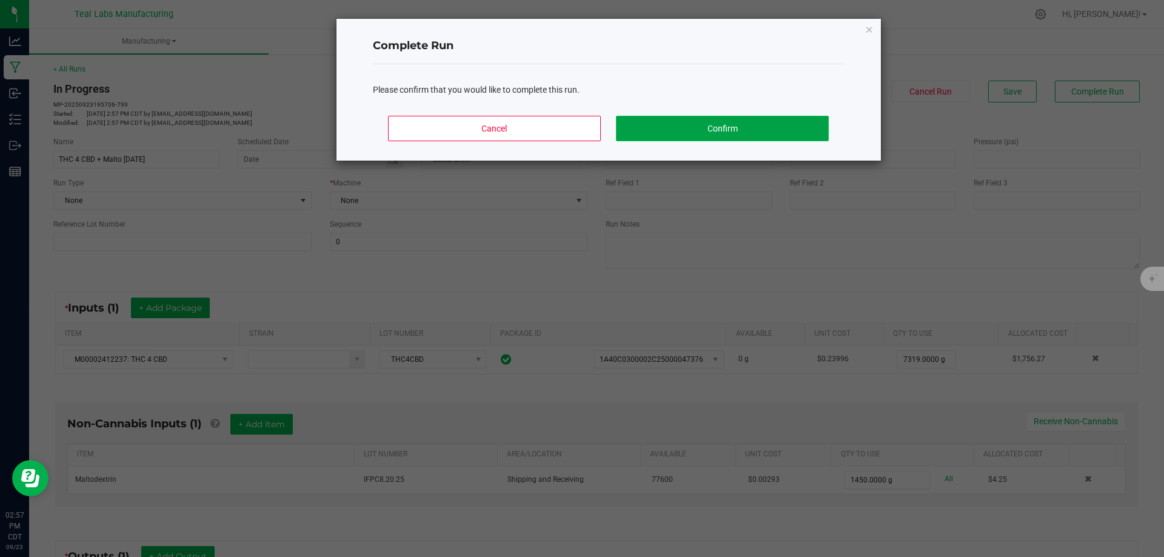
click at [750, 119] on button "Confirm" at bounding box center [722, 128] width 212 height 25
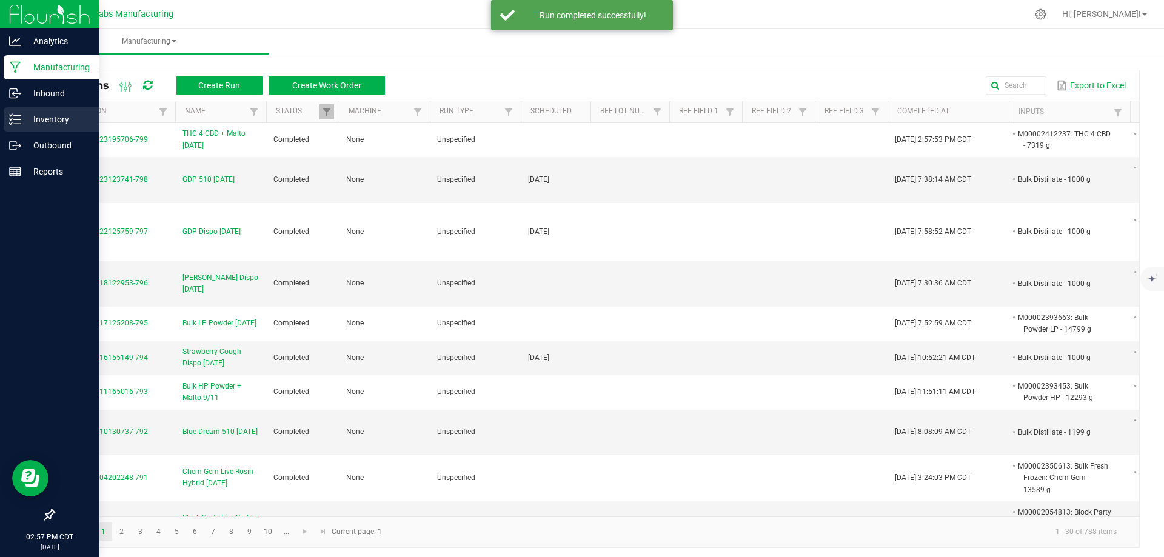
click at [38, 121] on p "Inventory" at bounding box center [57, 119] width 73 height 15
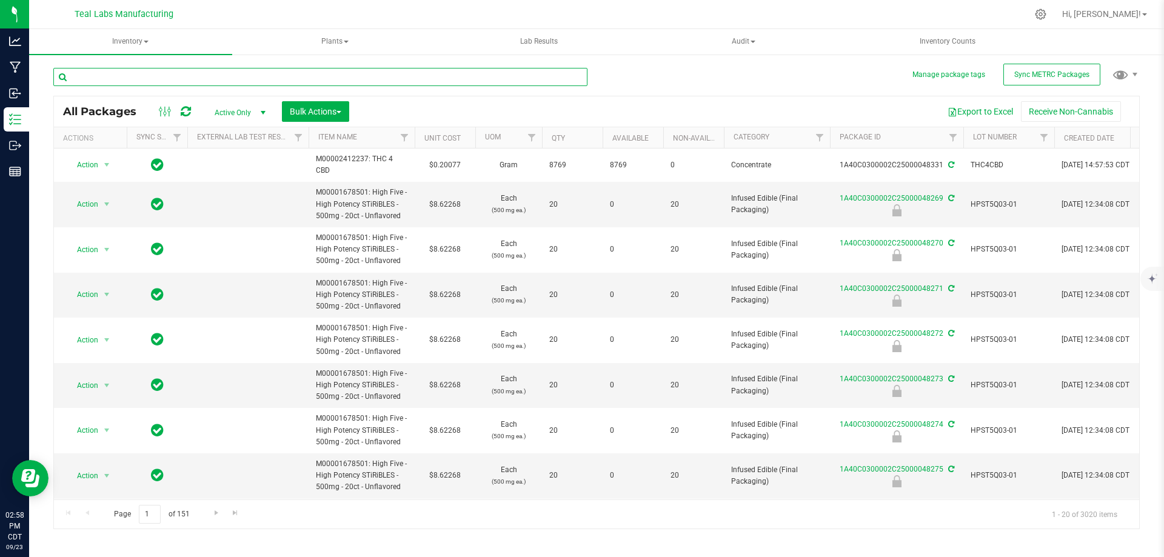
click at [426, 69] on input "text" at bounding box center [320, 77] width 534 height 18
click at [132, 52] on span "Inventory" at bounding box center [130, 41] width 203 height 25
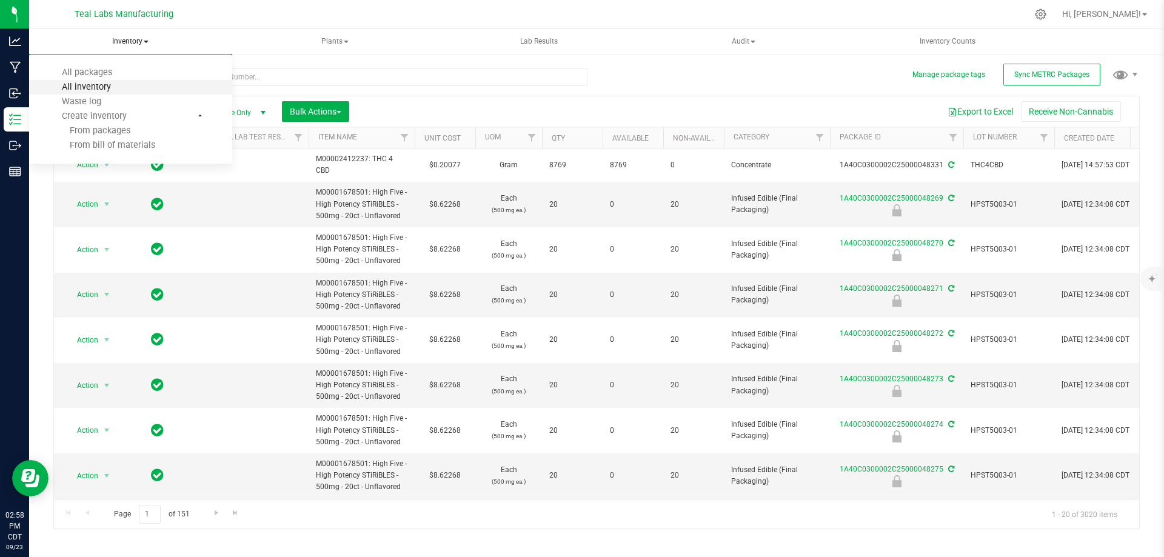
click at [100, 84] on span "All inventory" at bounding box center [86, 87] width 82 height 10
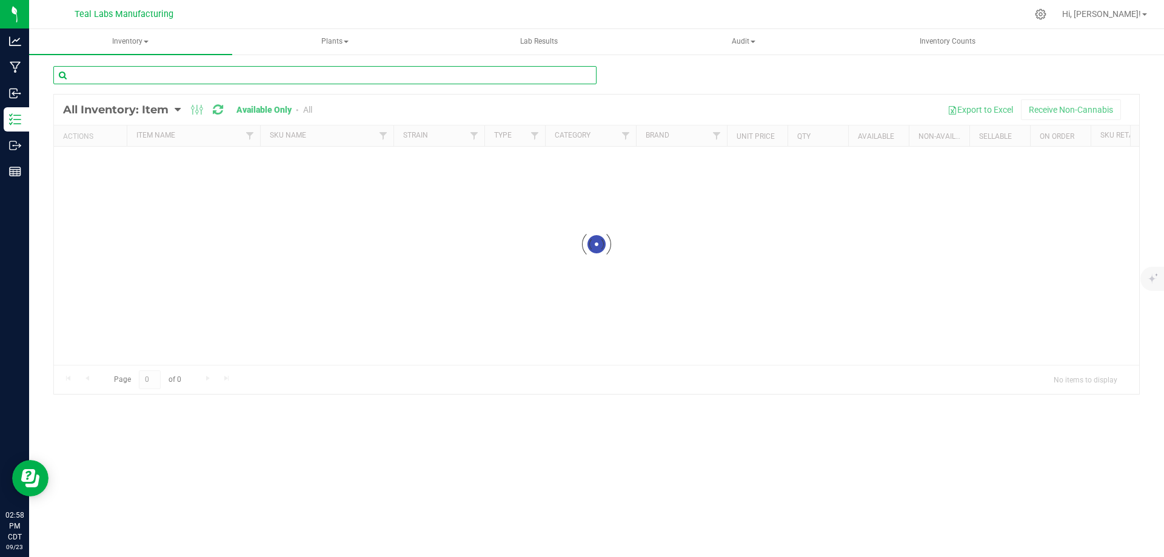
click at [176, 84] on input "text" at bounding box center [324, 75] width 543 height 18
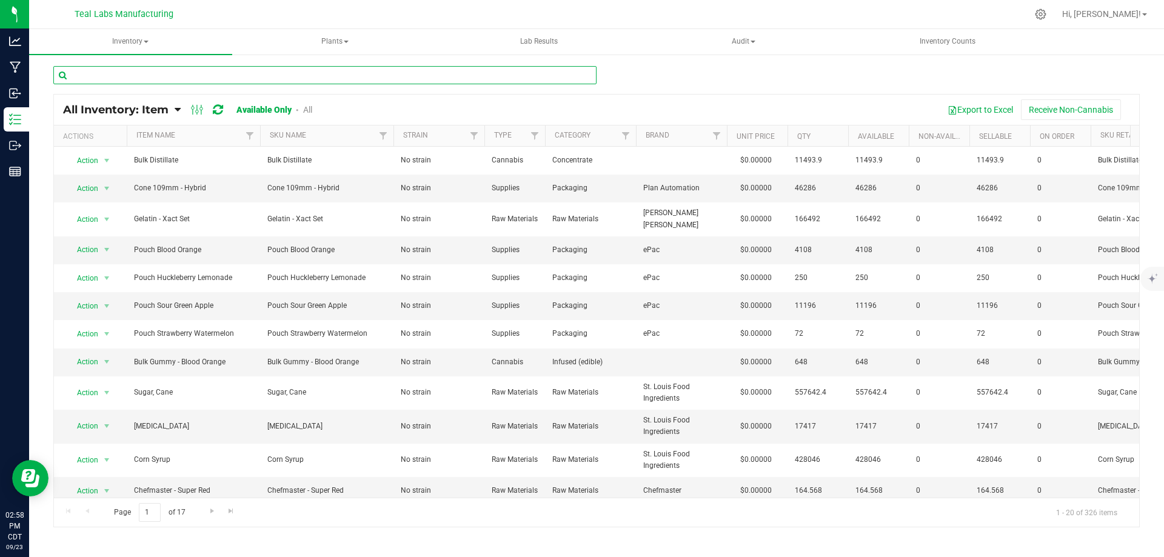
click at [176, 76] on input "text" at bounding box center [324, 75] width 543 height 18
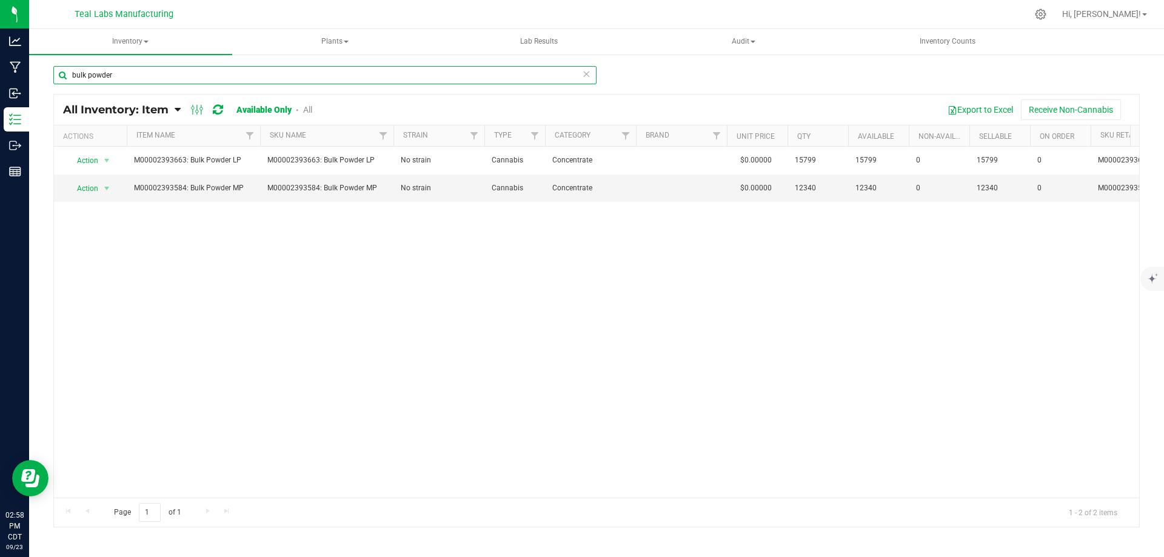
click at [175, 76] on input "bulk powder" at bounding box center [324, 75] width 543 height 18
type input "bulk cbd"
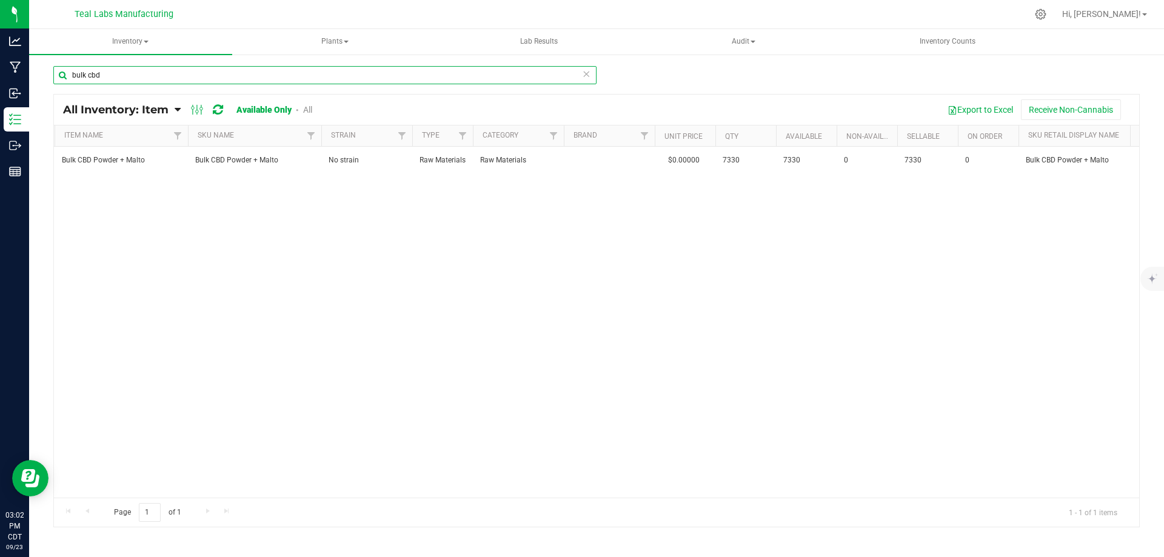
scroll to position [0, 95]
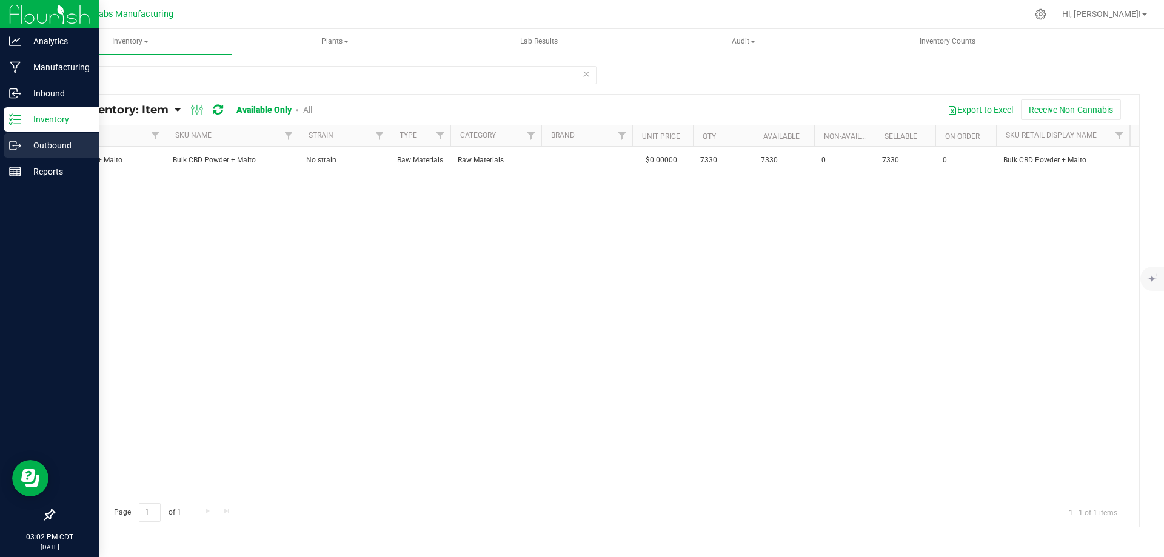
click at [31, 149] on p "Outbound" at bounding box center [57, 145] width 73 height 15
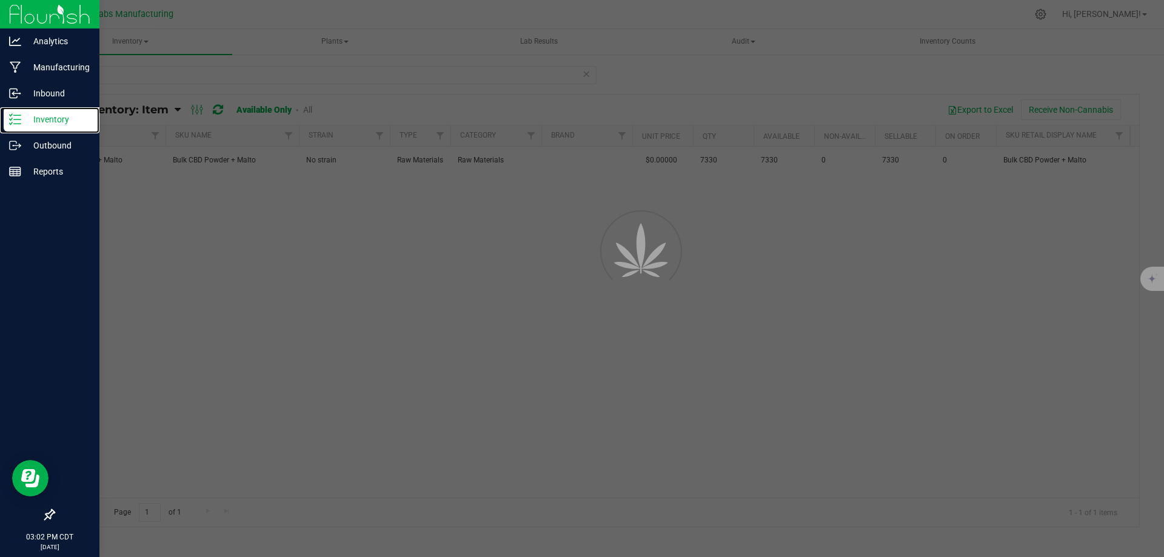
click at [34, 124] on p "Inventory" at bounding box center [57, 119] width 73 height 15
